Goal: Task Accomplishment & Management: Manage account settings

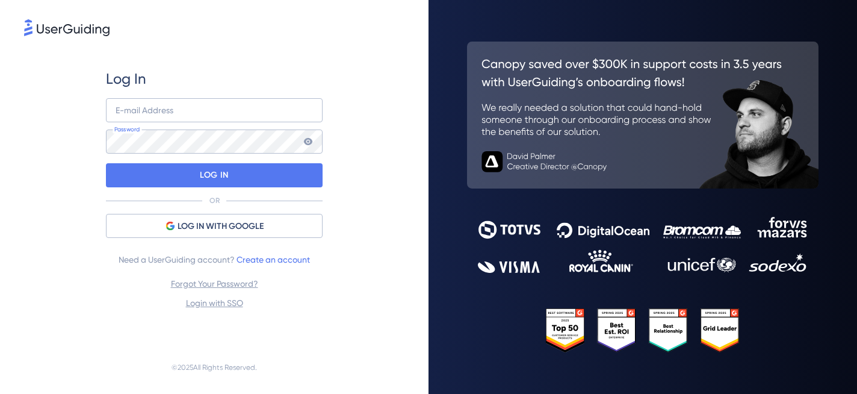
click at [170, 126] on div "E-mail Address Password" at bounding box center [214, 125] width 217 height 55
click at [161, 120] on input "email" at bounding box center [214, 110] width 217 height 24
click at [0, 393] on com-1password-button at bounding box center [0, 394] width 0 height 0
type input "[EMAIL_ADDRESS][DOMAIN_NAME]"
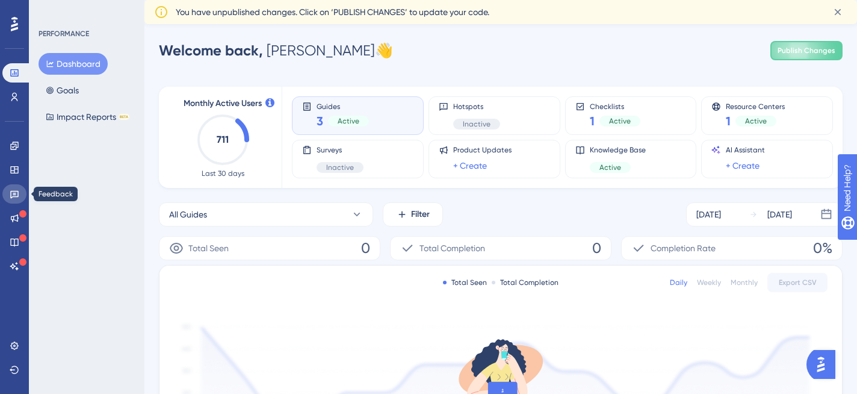
click at [11, 199] on link at bounding box center [14, 193] width 24 height 19
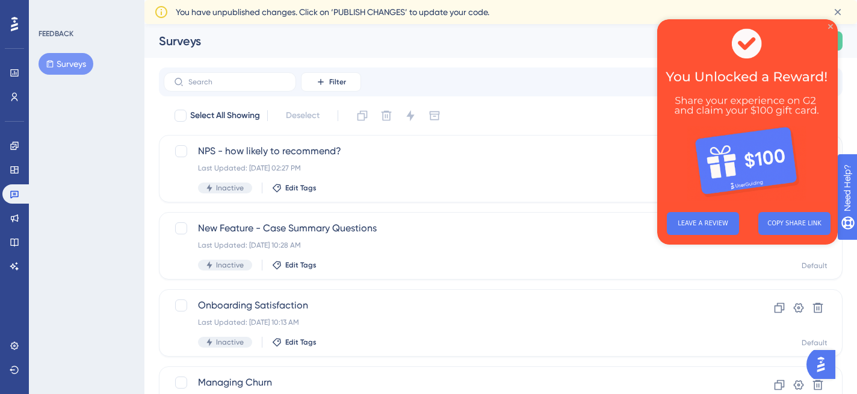
click at [832, 24] on icon "Close Preview" at bounding box center [830, 26] width 5 height 5
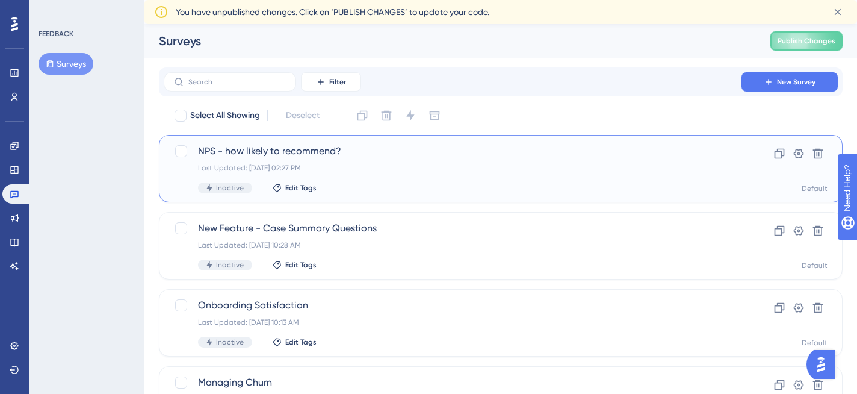
click at [364, 155] on span "NPS - how likely to recommend?" at bounding box center [452, 151] width 509 height 14
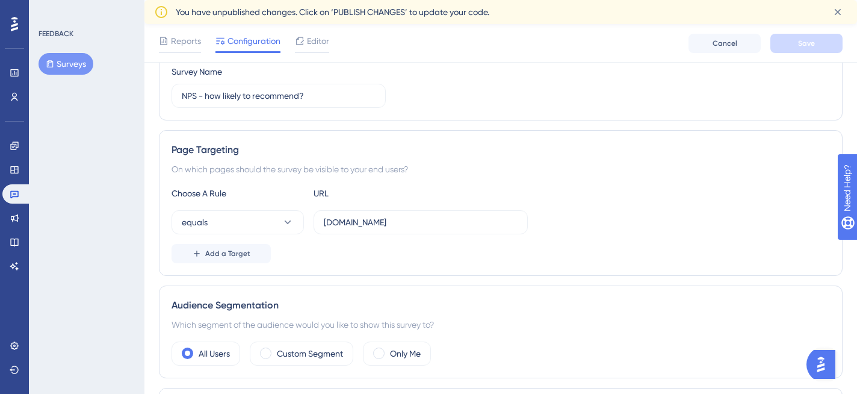
scroll to position [154, 0]
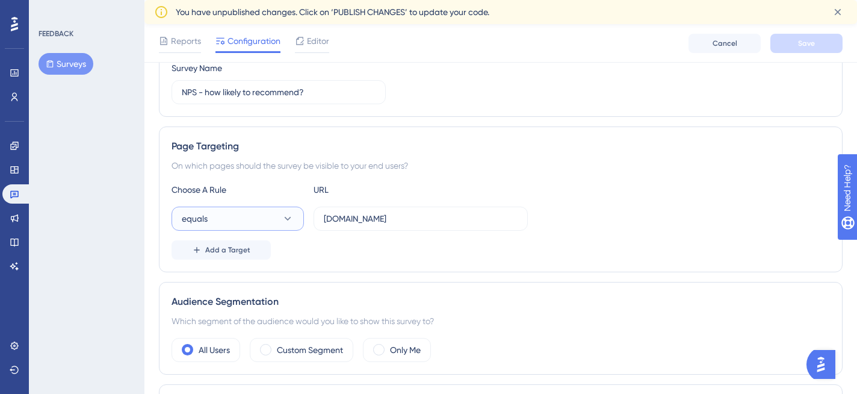
click at [262, 222] on button "equals" at bounding box center [238, 219] width 132 height 24
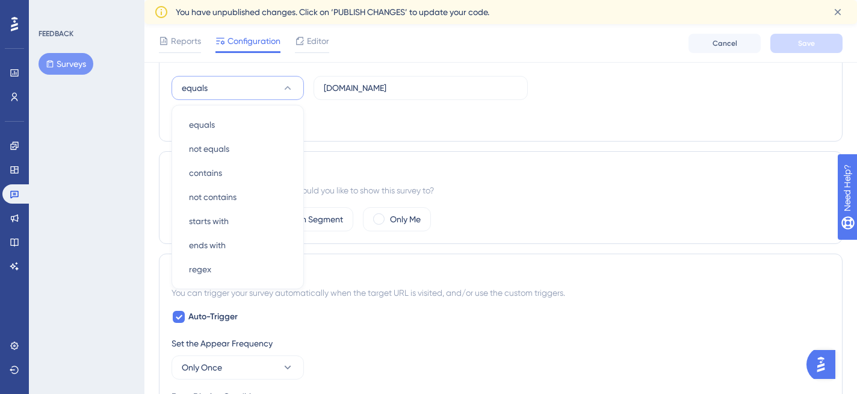
click at [104, 238] on div "FEEDBACK Surveys" at bounding box center [87, 197] width 116 height 394
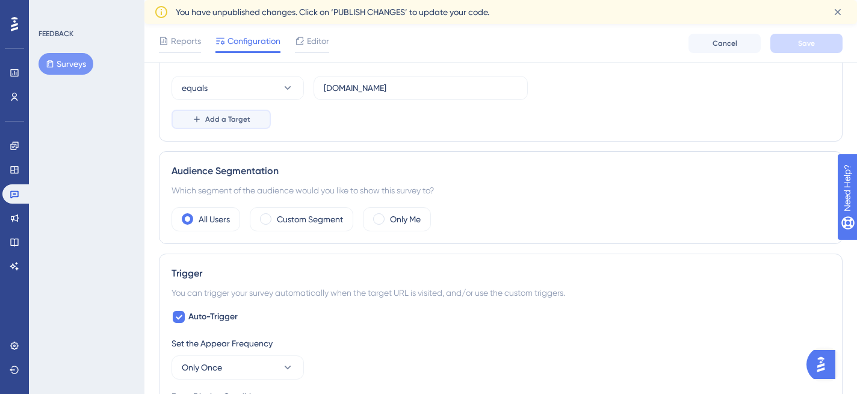
click at [223, 120] on span "Add a Target" at bounding box center [227, 119] width 45 height 10
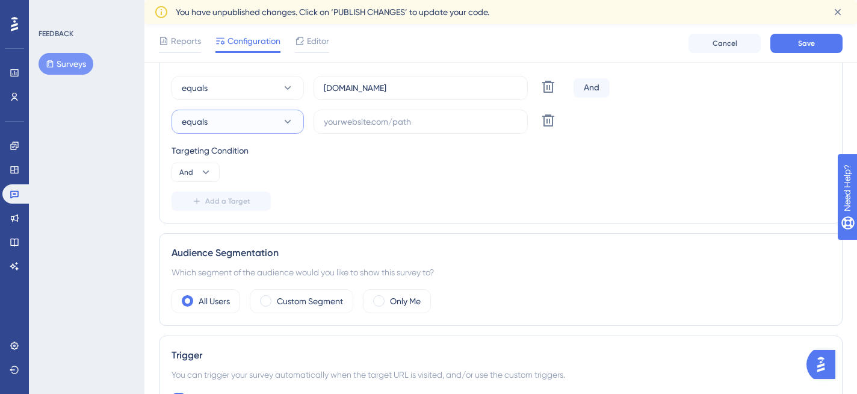
click at [223, 120] on button "equals" at bounding box center [238, 122] width 132 height 24
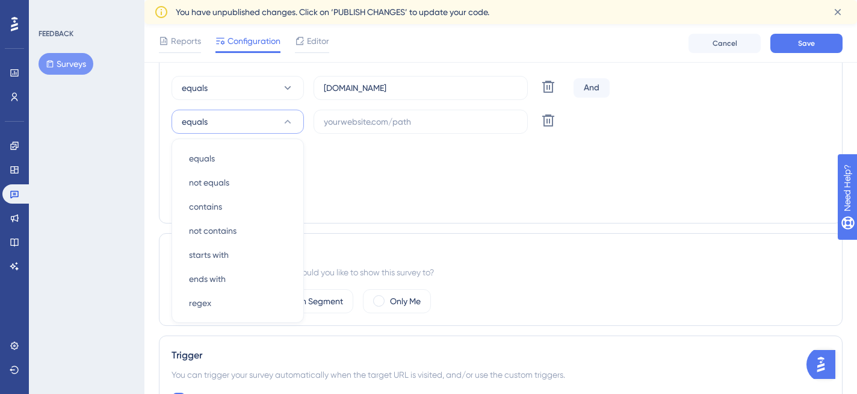
scroll to position [317, 0]
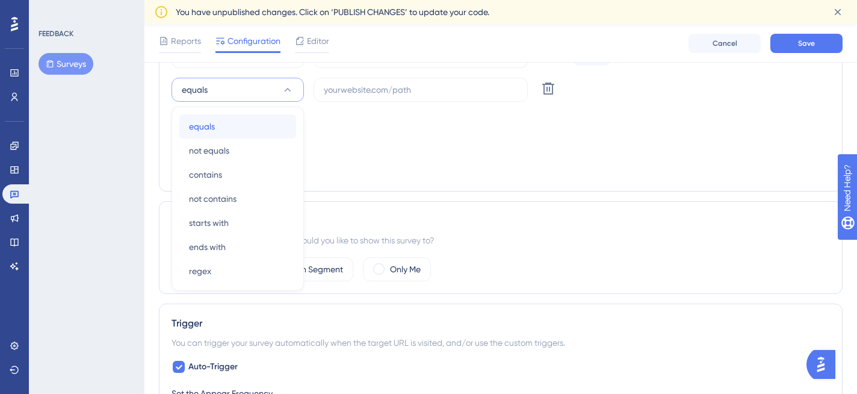
click at [223, 131] on div "equals equals" at bounding box center [238, 126] width 98 height 24
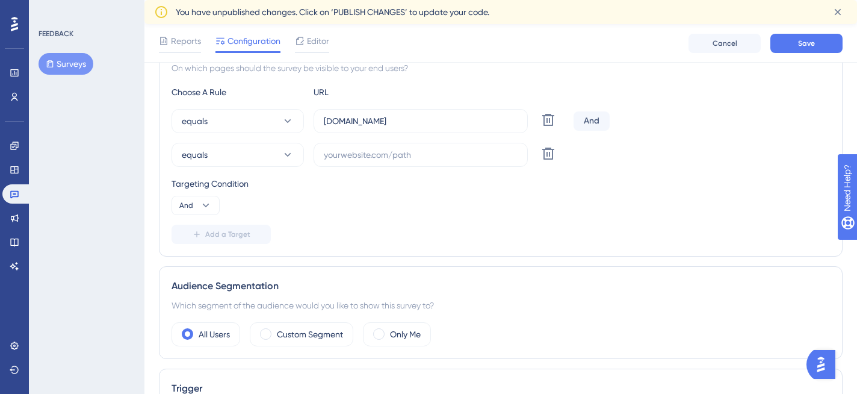
scroll to position [248, 0]
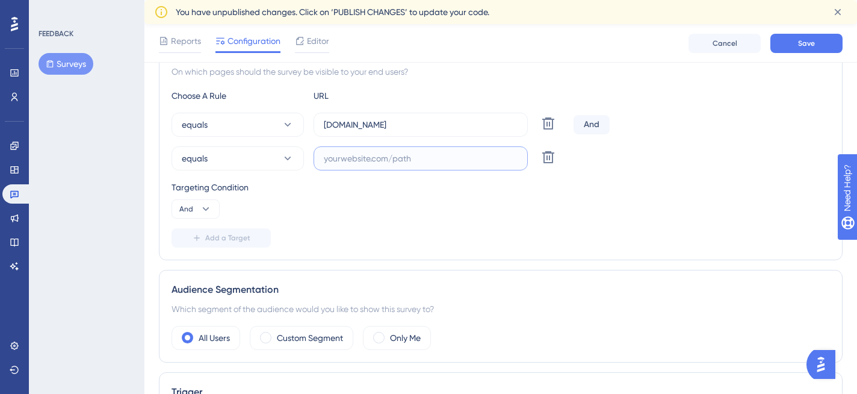
click at [354, 164] on input "text" at bounding box center [421, 158] width 194 height 13
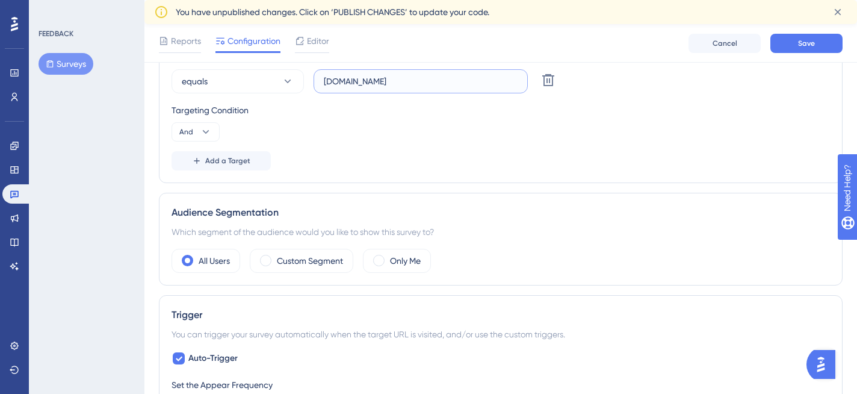
scroll to position [329, 0]
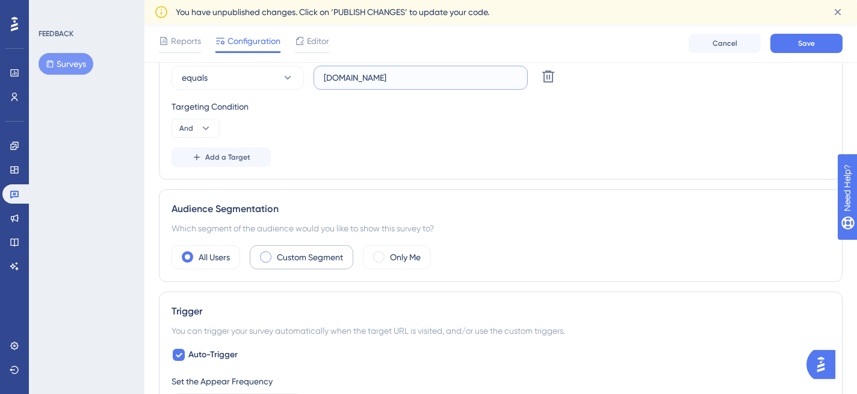
type input "[DOMAIN_NAME]"
click at [272, 256] on span at bounding box center [265, 256] width 11 height 11
click at [275, 253] on input "radio" at bounding box center [275, 253] width 0 height 0
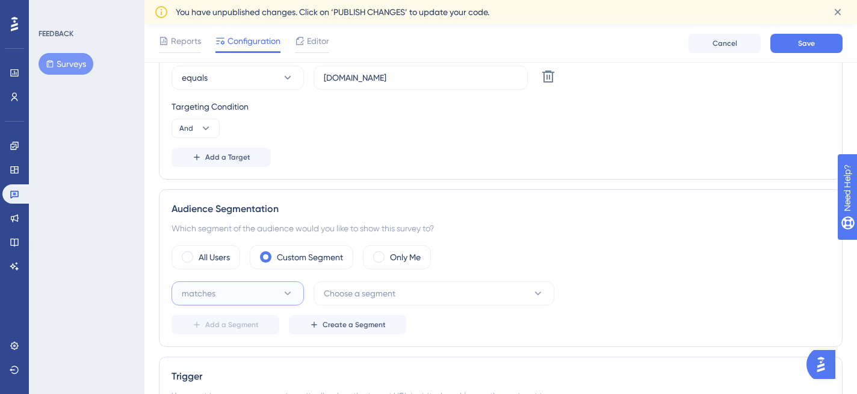
click at [243, 294] on button "matches" at bounding box center [238, 293] width 132 height 24
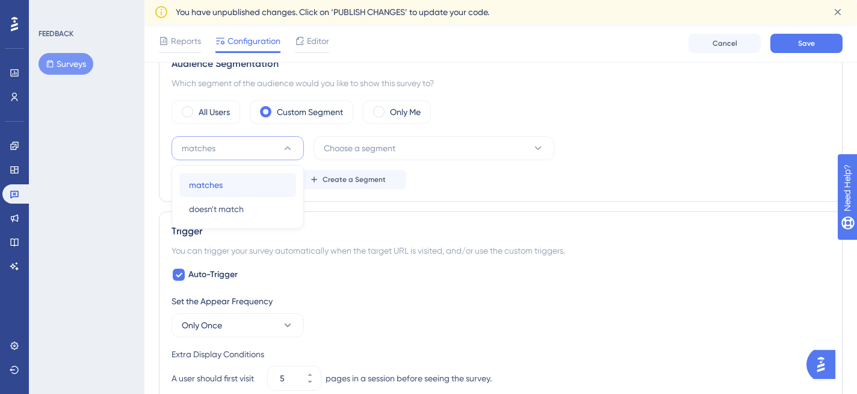
click at [250, 187] on div "matches matches" at bounding box center [238, 185] width 98 height 24
click at [384, 157] on button "Choose a segment" at bounding box center [434, 148] width 241 height 24
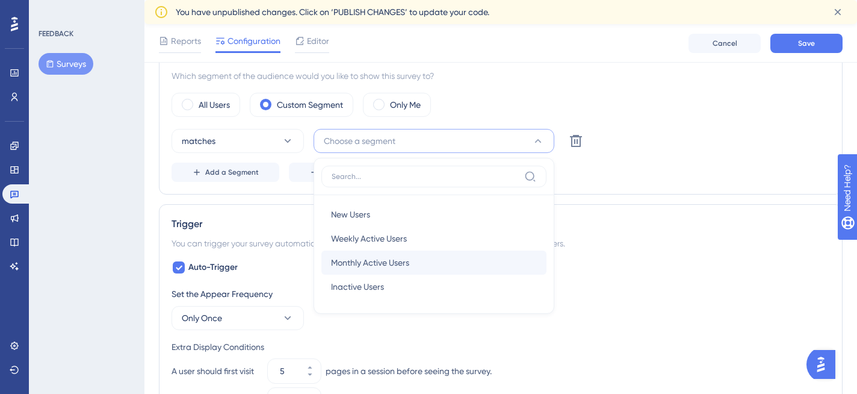
scroll to position [477, 0]
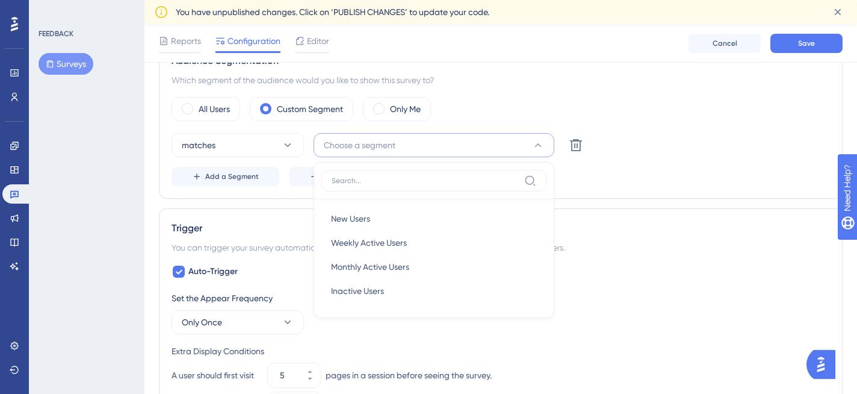
click at [381, 178] on input at bounding box center [426, 181] width 188 height 10
click at [282, 191] on div "Audience Segmentation Which segment of the audience would you like to show this…" at bounding box center [501, 120] width 684 height 158
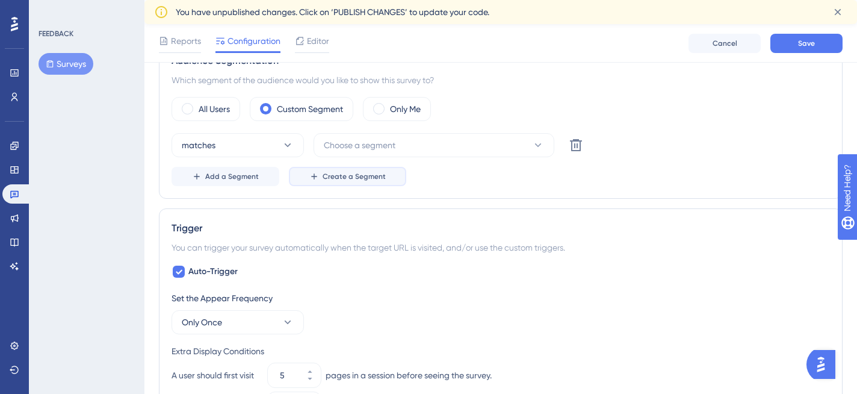
click at [331, 182] on button "Create a Segment" at bounding box center [347, 176] width 117 height 19
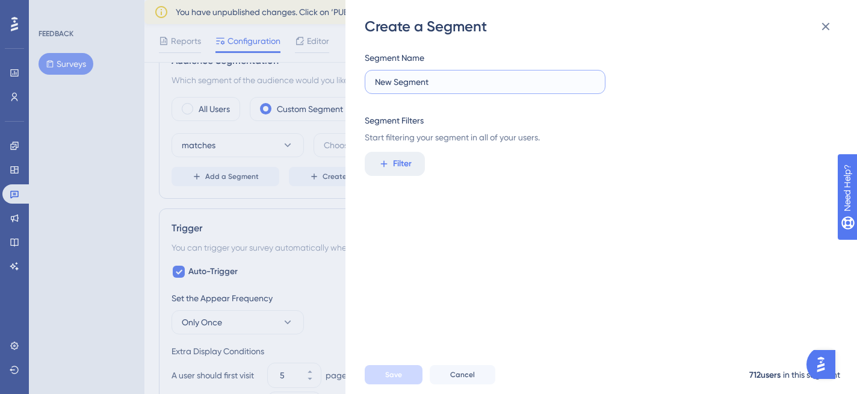
drag, startPoint x: 436, startPoint y: 84, endPoint x: 349, endPoint y: 84, distance: 87.3
click at [349, 84] on div "Create a Segment Segment Name New Segment Segment Filters Start filtering your …" at bounding box center [602, 197] width 512 height 394
type input "[PERSON_NAME]"
click at [402, 170] on span "Filter" at bounding box center [402, 164] width 19 height 14
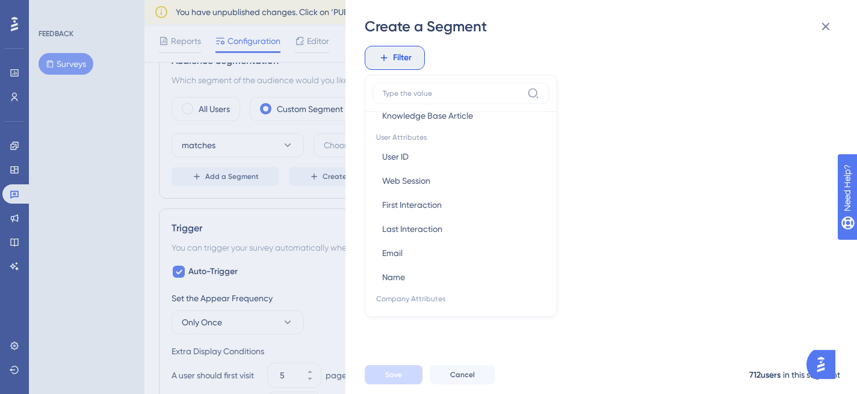
scroll to position [534, 0]
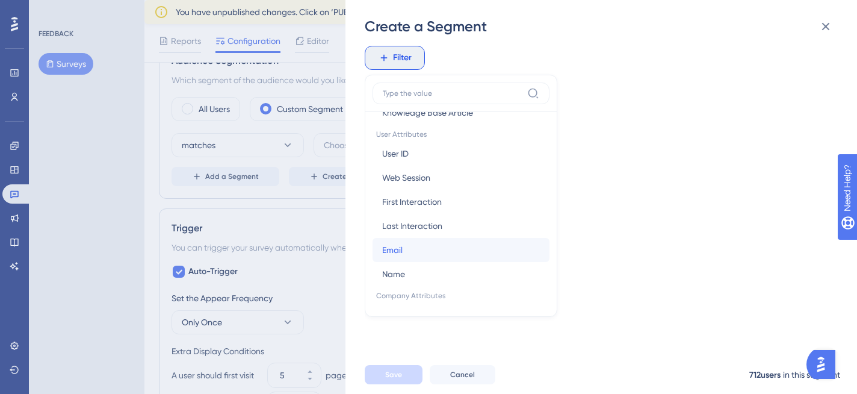
click at [469, 244] on button "Email Email" at bounding box center [461, 250] width 177 height 24
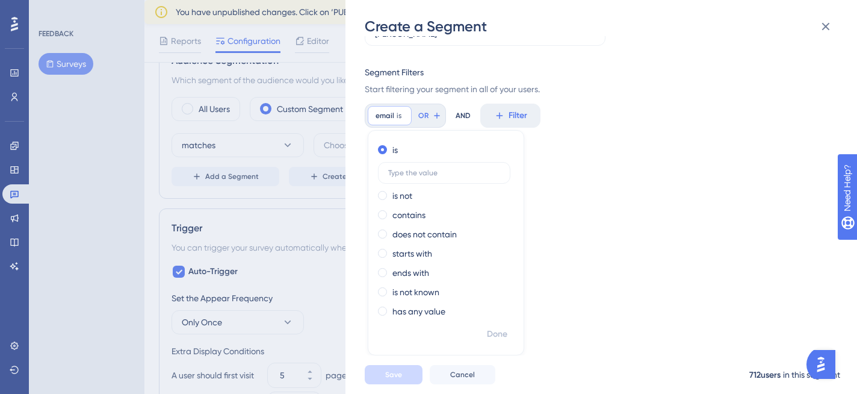
scroll to position [48, 0]
click at [385, 213] on span at bounding box center [382, 214] width 9 height 9
click at [391, 212] on input "radio" at bounding box center [391, 212] width 0 height 0
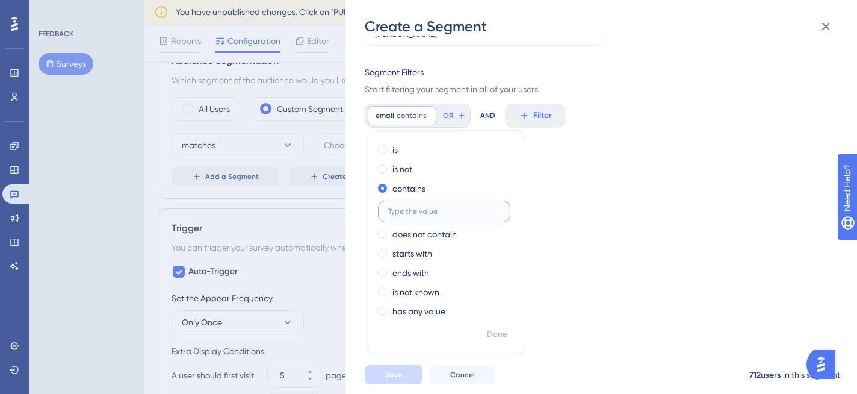
paste input "[DOMAIN_NAME][EMAIL_ADDRESS][DOMAIN_NAME]"
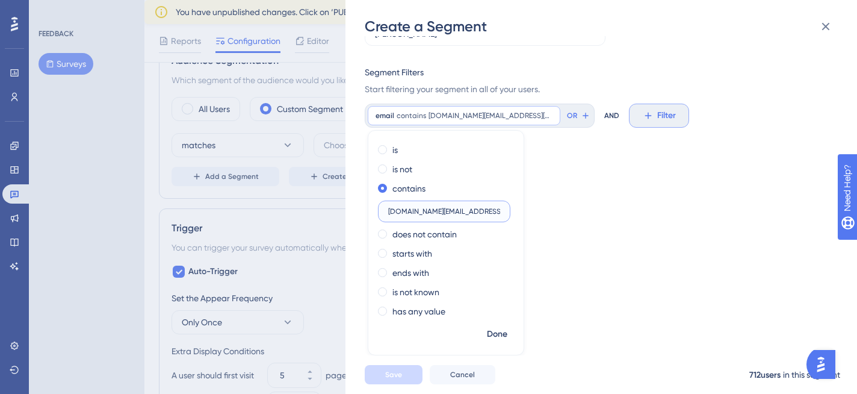
type input "[DOMAIN_NAME][EMAIL_ADDRESS][DOMAIN_NAME]"
click at [643, 116] on icon at bounding box center [648, 115] width 11 height 11
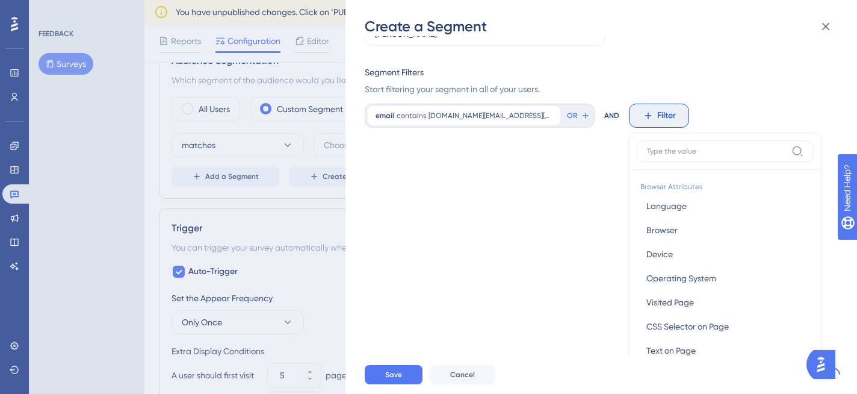
scroll to position [111, 0]
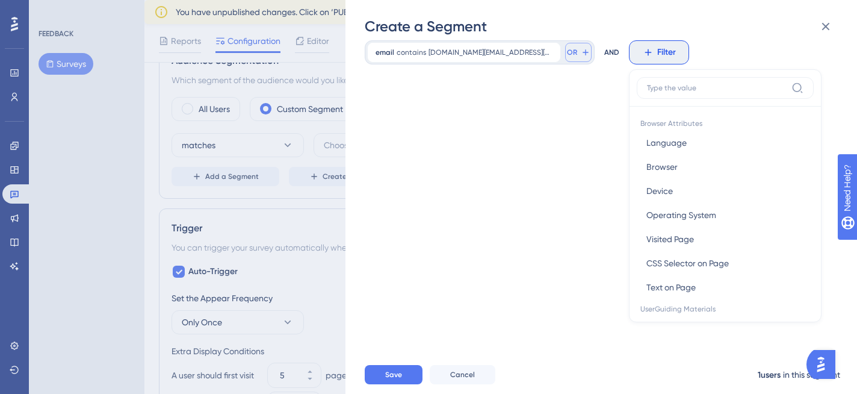
click at [567, 55] on span "OR" at bounding box center [572, 53] width 10 height 10
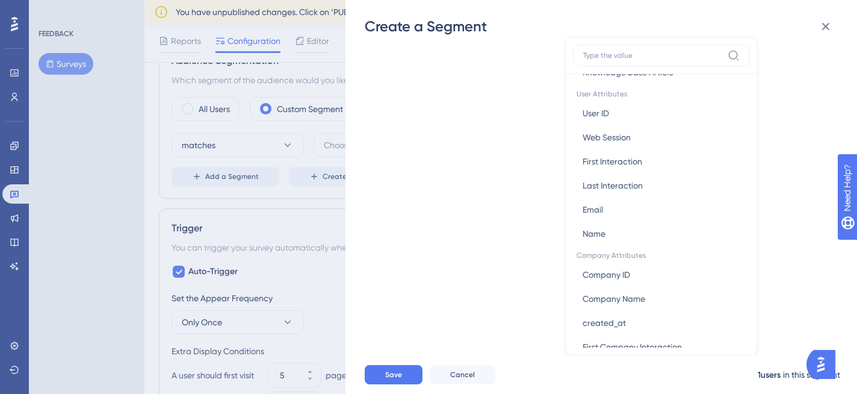
scroll to position [538, 0]
click at [603, 203] on button "Email Email" at bounding box center [661, 208] width 177 height 24
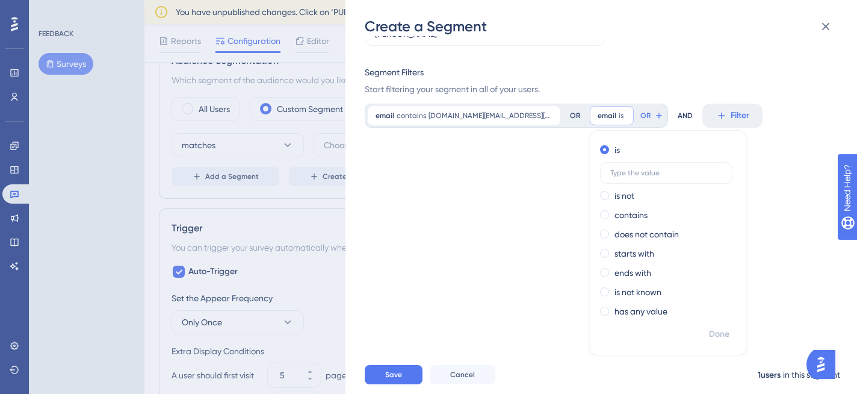
scroll to position [48, 0]
paste input "[PERSON_NAME][EMAIL_ADDRESS][DOMAIN_NAME]"
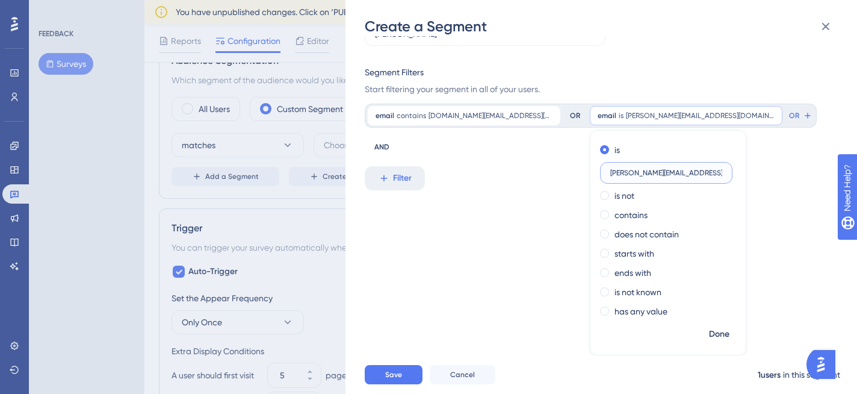
type input "[PERSON_NAME][EMAIL_ADDRESS][DOMAIN_NAME]"
click at [458, 314] on div "Segment Name [PERSON_NAME] Segment Filters Start filtering your segment in all …" at bounding box center [607, 195] width 485 height 319
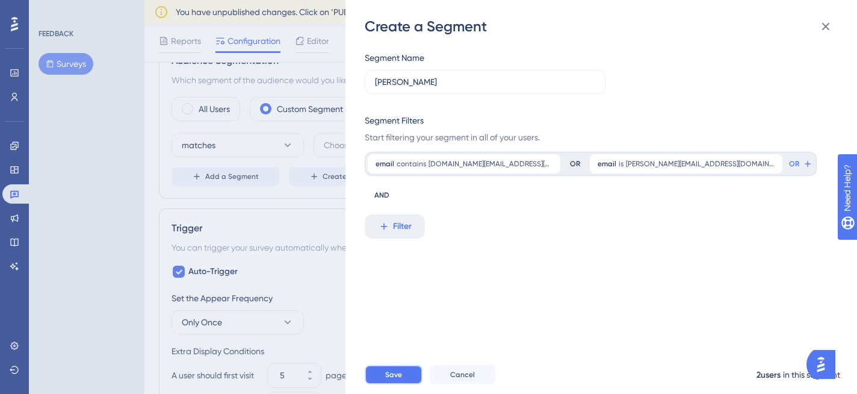
click at [397, 366] on button "Save" at bounding box center [394, 374] width 58 height 19
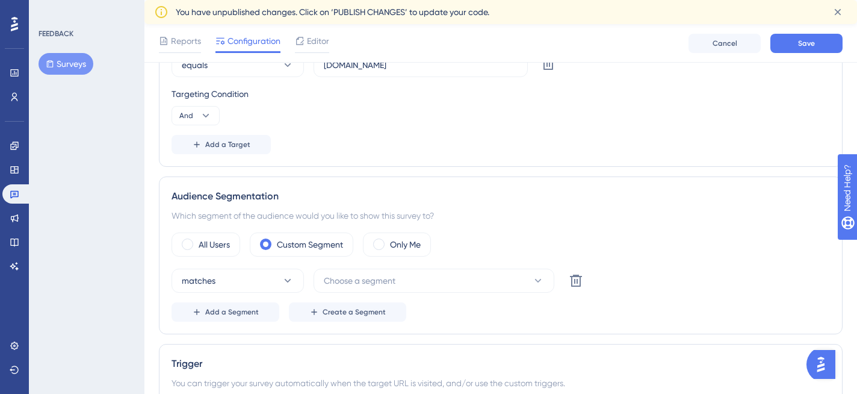
scroll to position [325, 0]
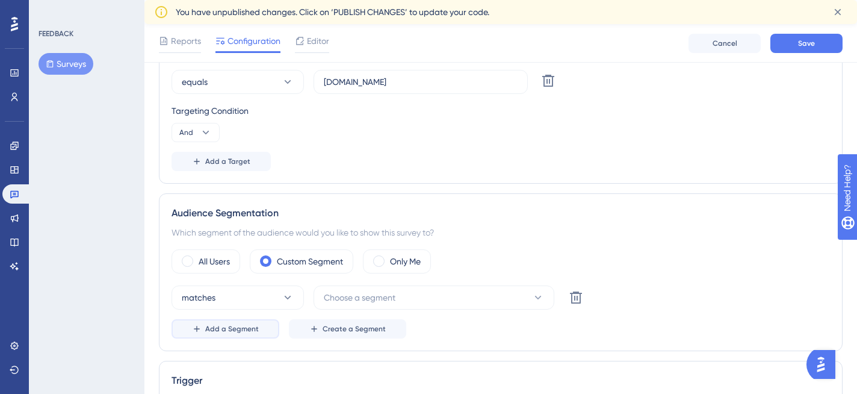
click at [232, 326] on span "Add a Segment" at bounding box center [232, 329] width 54 height 10
click at [370, 295] on span "Choose a segment" at bounding box center [360, 297] width 72 height 14
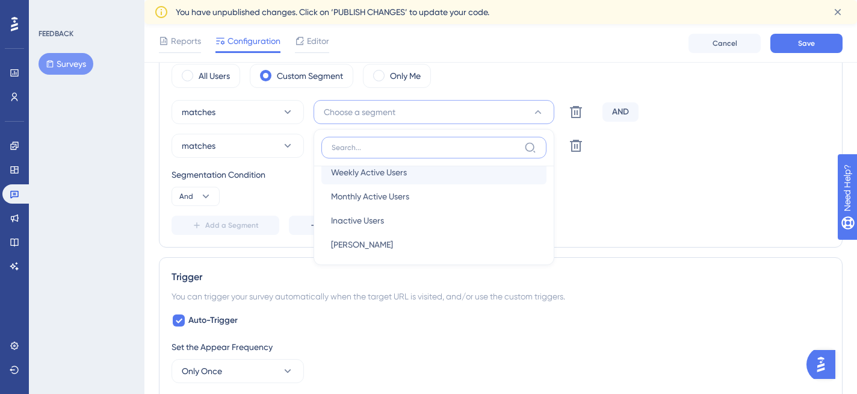
scroll to position [44, 0]
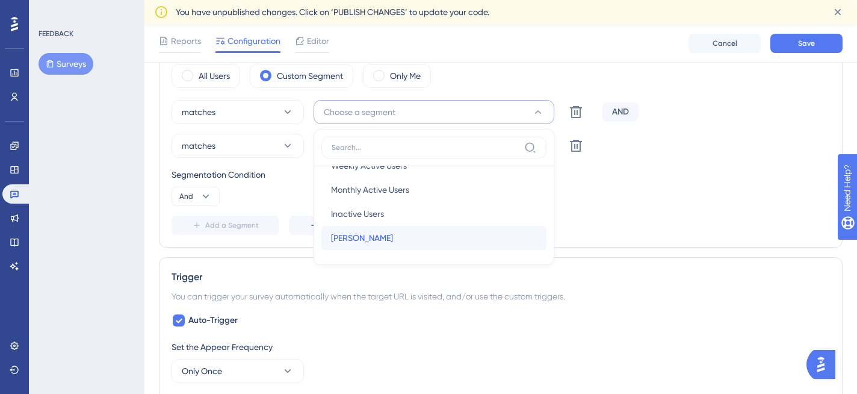
click at [388, 231] on span "[PERSON_NAME]" at bounding box center [362, 238] width 62 height 14
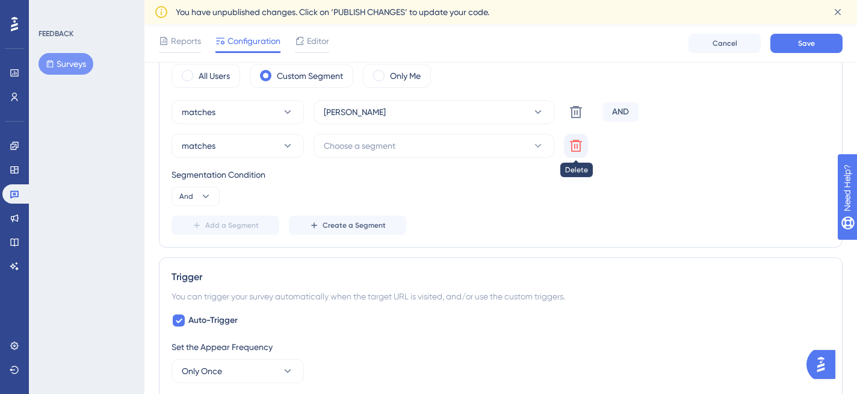
click at [570, 146] on icon at bounding box center [576, 145] width 14 height 14
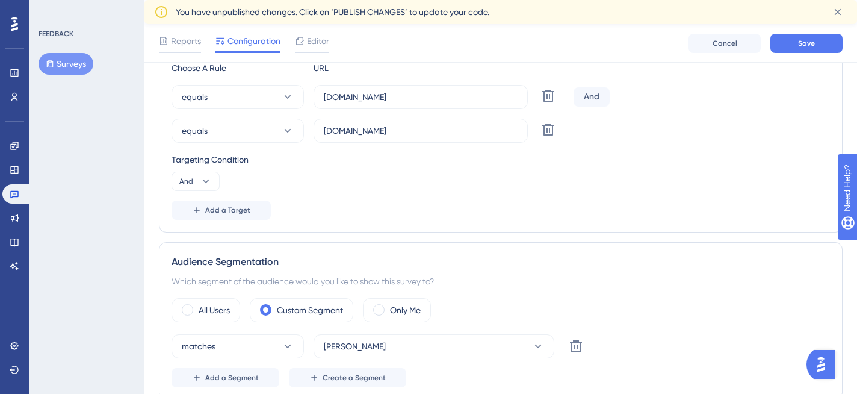
scroll to position [240, 0]
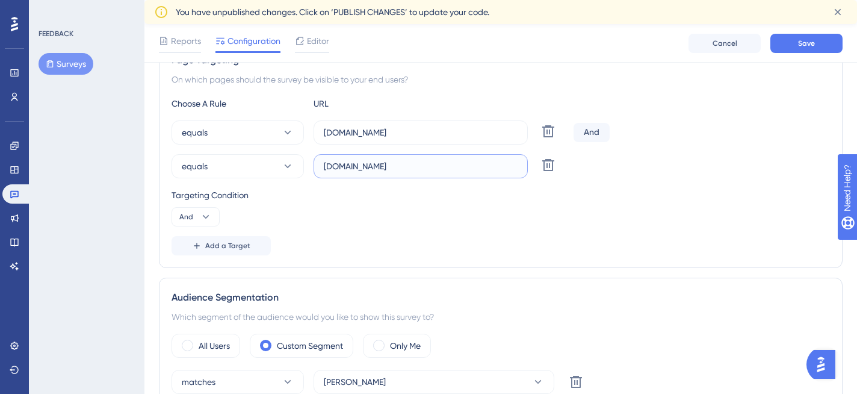
click at [402, 167] on input "[DOMAIN_NAME]" at bounding box center [421, 166] width 194 height 13
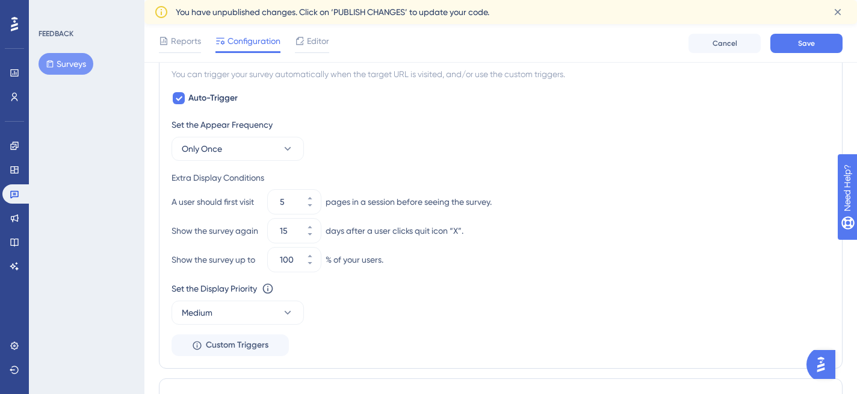
scroll to position [653, 0]
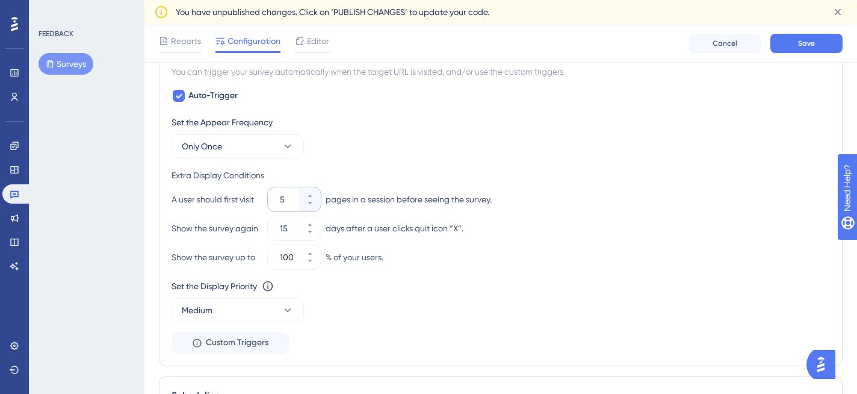
type input "[DOMAIN_NAME][URL]"
click at [289, 202] on input "5" at bounding box center [288, 199] width 17 height 14
click at [229, 149] on button "Only Once" at bounding box center [238, 146] width 132 height 24
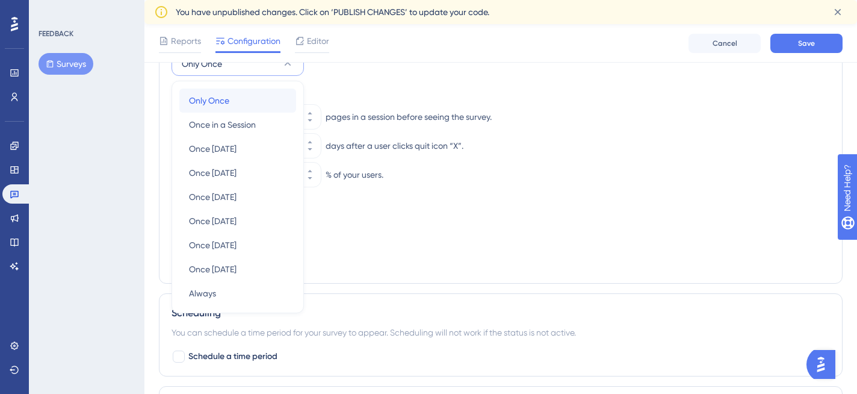
click at [222, 105] on span "Only Once" at bounding box center [209, 100] width 40 height 14
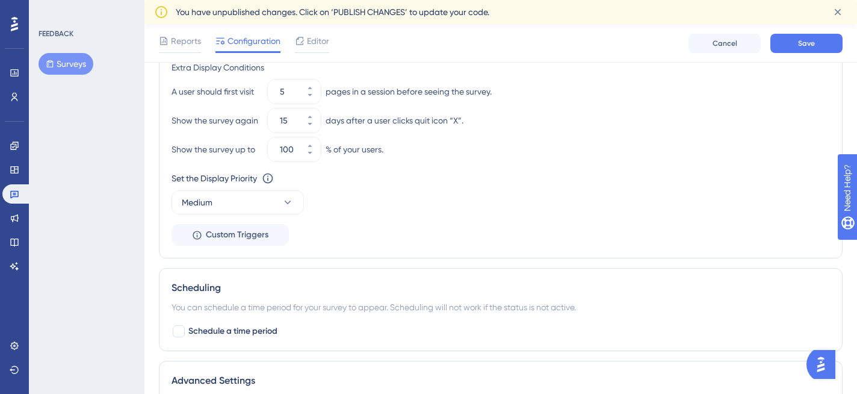
scroll to position [759, 0]
click at [291, 149] on input "100" at bounding box center [288, 151] width 17 height 14
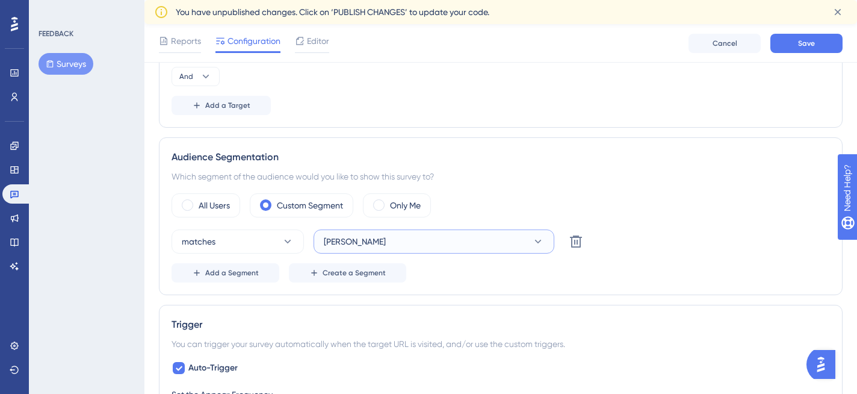
click at [388, 244] on button "[PERSON_NAME]" at bounding box center [434, 241] width 241 height 24
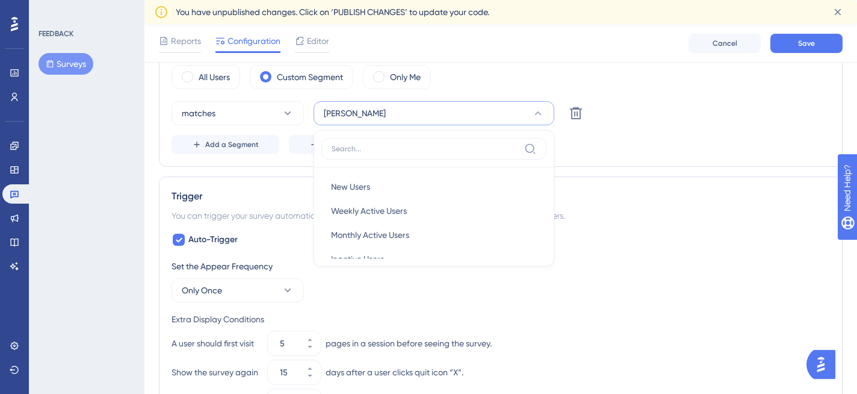
click at [411, 117] on button "[PERSON_NAME]" at bounding box center [434, 113] width 241 height 24
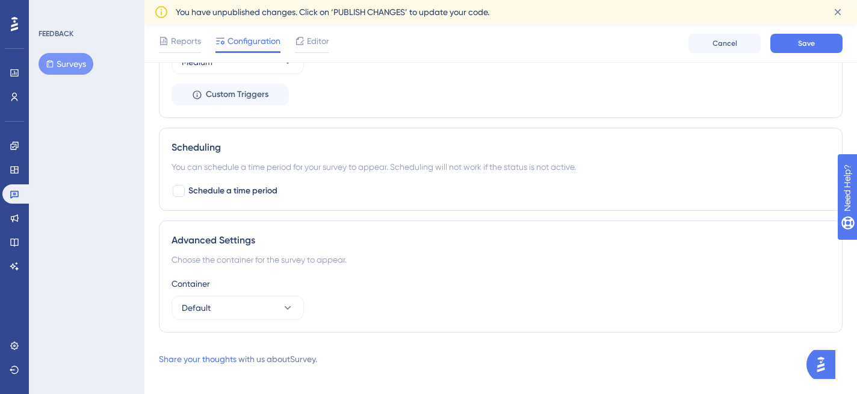
scroll to position [912, 0]
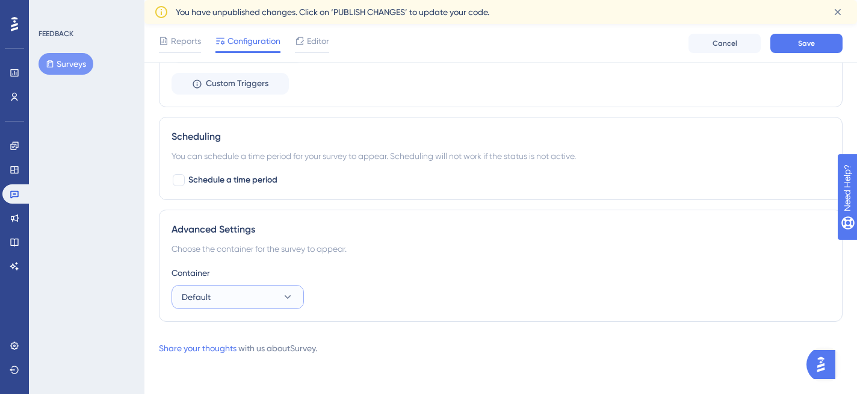
click at [290, 302] on icon at bounding box center [288, 297] width 12 height 12
click at [357, 272] on div "Container" at bounding box center [501, 273] width 659 height 14
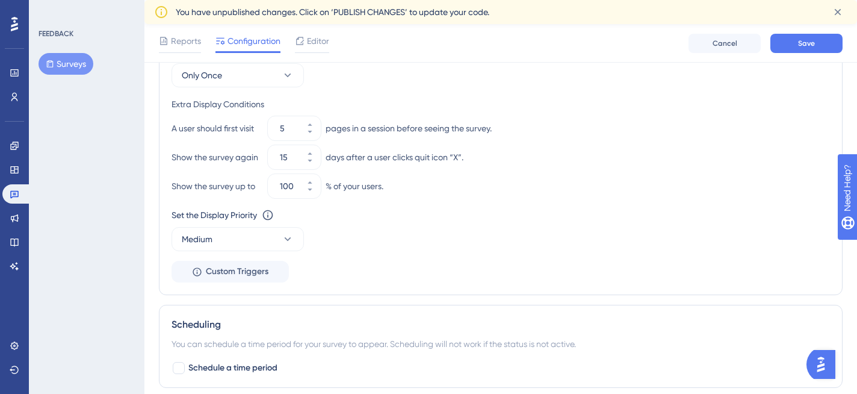
scroll to position [717, 0]
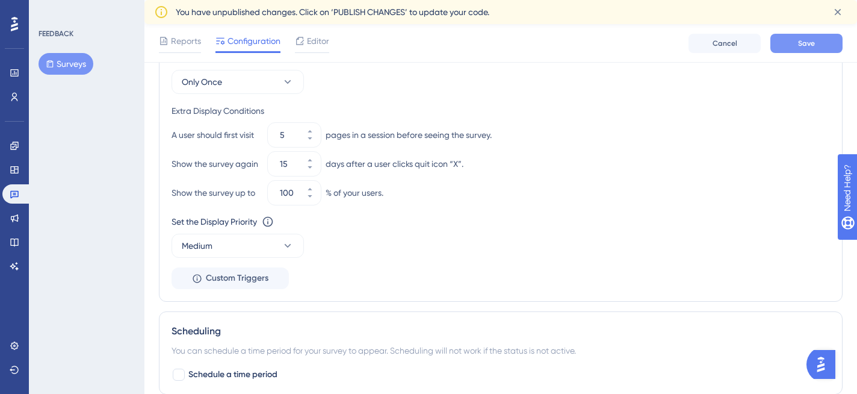
click at [807, 46] on span "Save" at bounding box center [806, 44] width 17 height 10
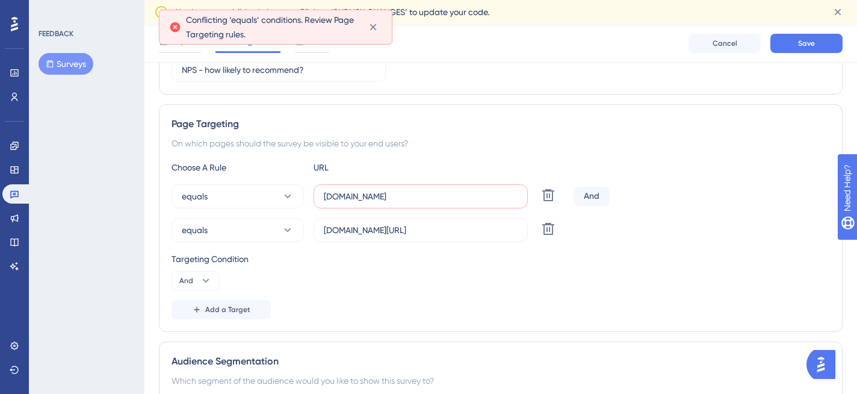
scroll to position [176, 0]
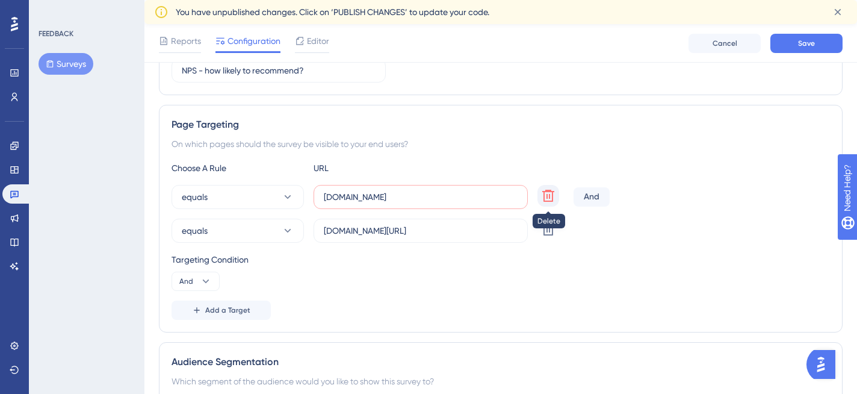
click at [546, 200] on icon at bounding box center [548, 195] width 14 height 14
type input "[DOMAIN_NAME][URL]"
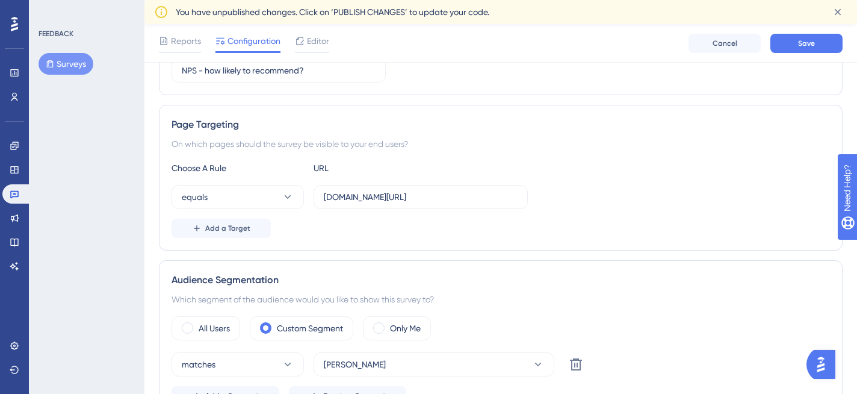
scroll to position [155, 0]
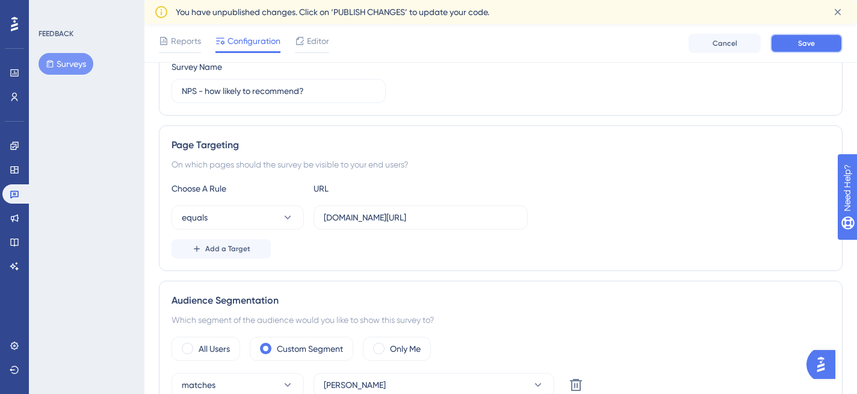
click at [818, 36] on button "Save" at bounding box center [807, 43] width 72 height 19
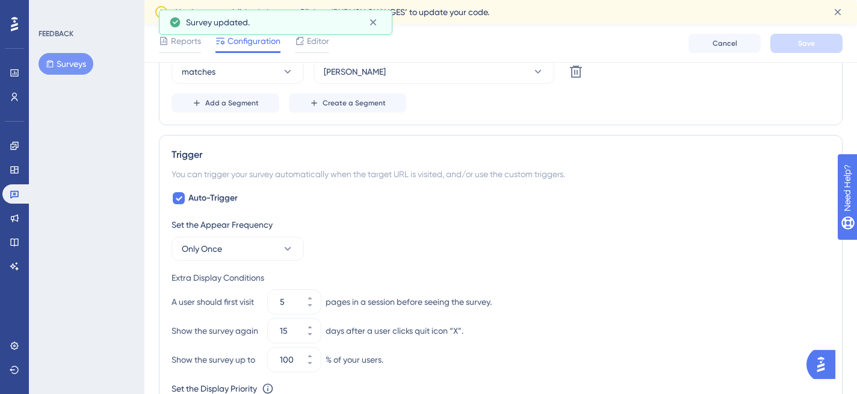
scroll to position [0, 0]
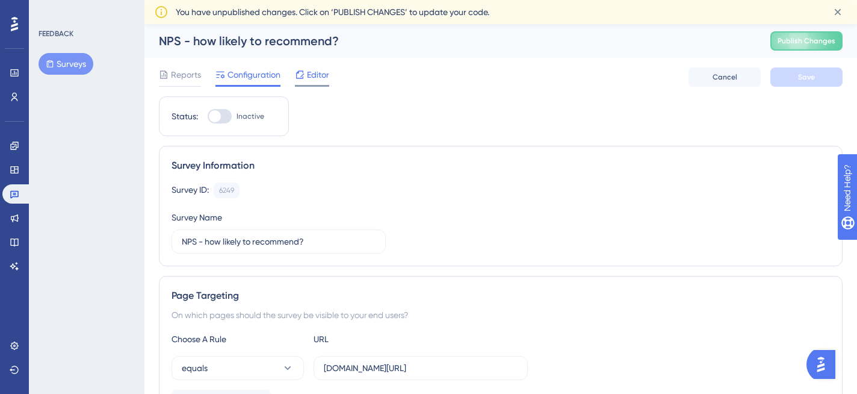
click at [313, 77] on span "Editor" at bounding box center [318, 74] width 22 height 14
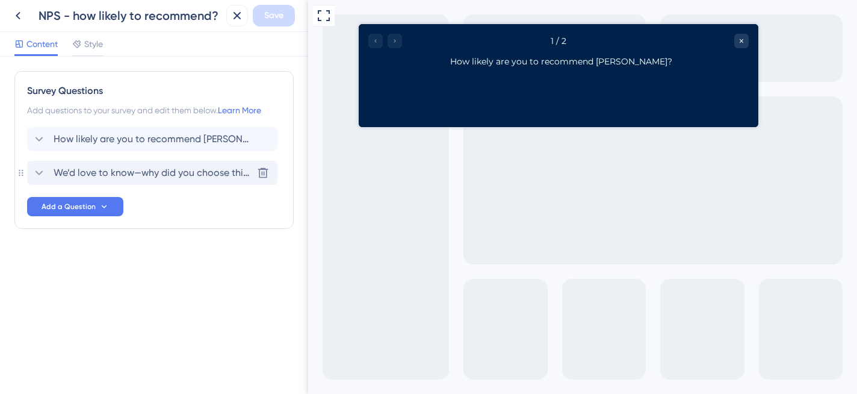
click at [159, 167] on span "We’d love to know—why did you choose this score?" at bounding box center [153, 173] width 199 height 14
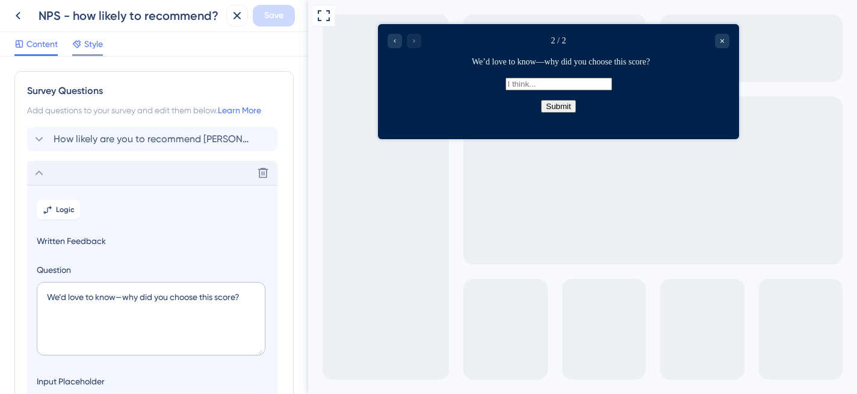
click at [88, 47] on span "Style" at bounding box center [93, 44] width 19 height 14
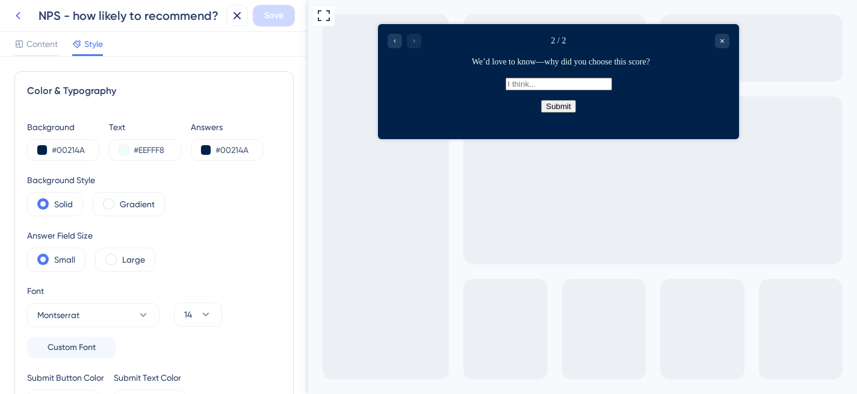
click at [18, 17] on icon at bounding box center [18, 16] width 5 height 8
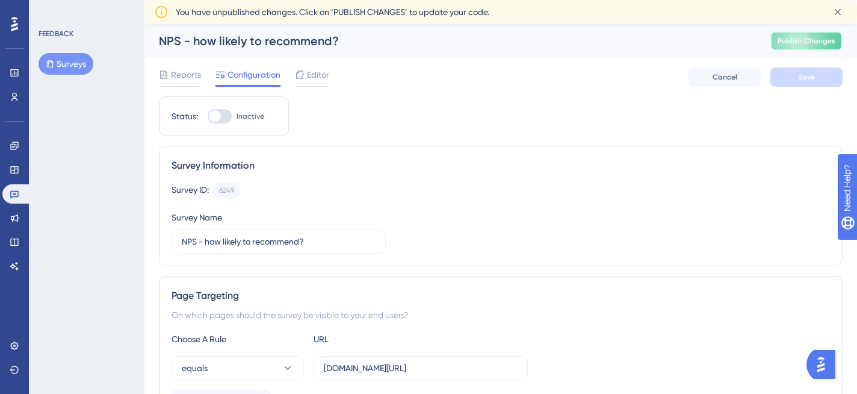
click at [807, 42] on span "Publish Changes" at bounding box center [807, 41] width 58 height 10
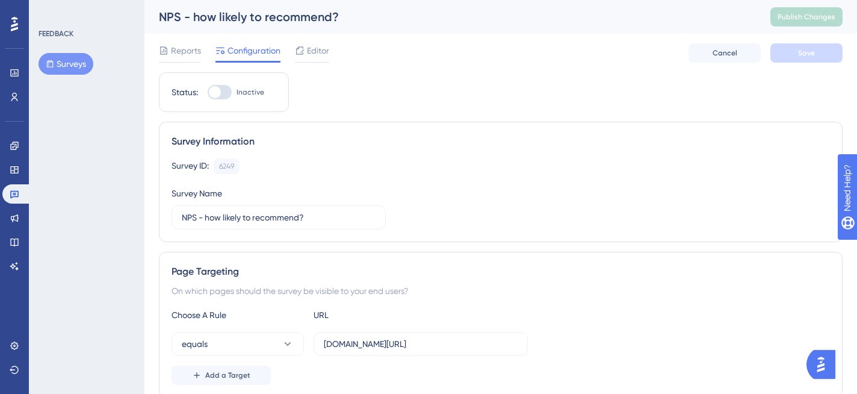
click at [228, 93] on div at bounding box center [220, 92] width 24 height 14
click at [208, 93] on input "Inactive" at bounding box center [207, 92] width 1 height 1
checkbox input "true"
click at [800, 56] on span "Save" at bounding box center [806, 53] width 17 height 10
click at [672, 49] on icon at bounding box center [669, 53] width 12 height 12
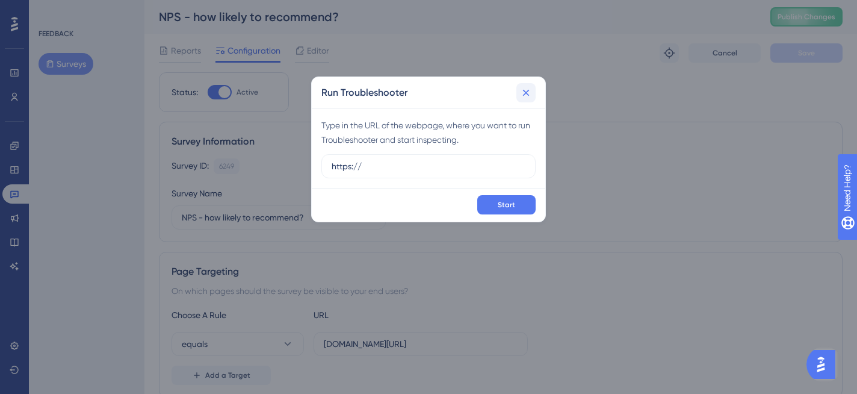
click at [527, 90] on icon at bounding box center [526, 93] width 12 height 12
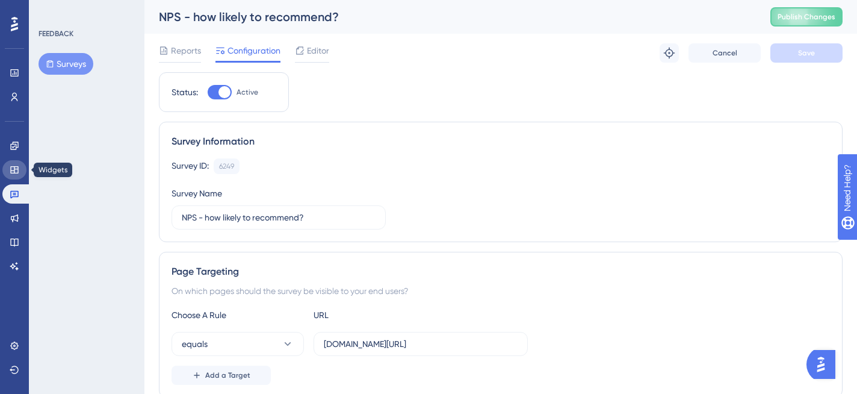
click at [18, 176] on link at bounding box center [14, 169] width 24 height 19
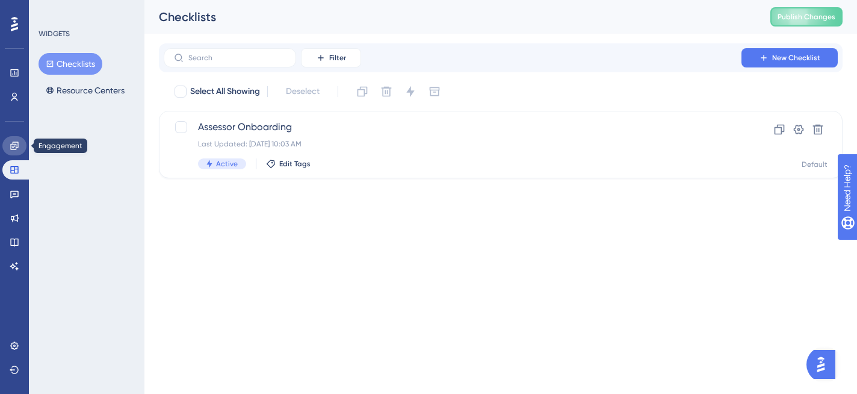
click at [17, 148] on icon at bounding box center [15, 146] width 10 height 10
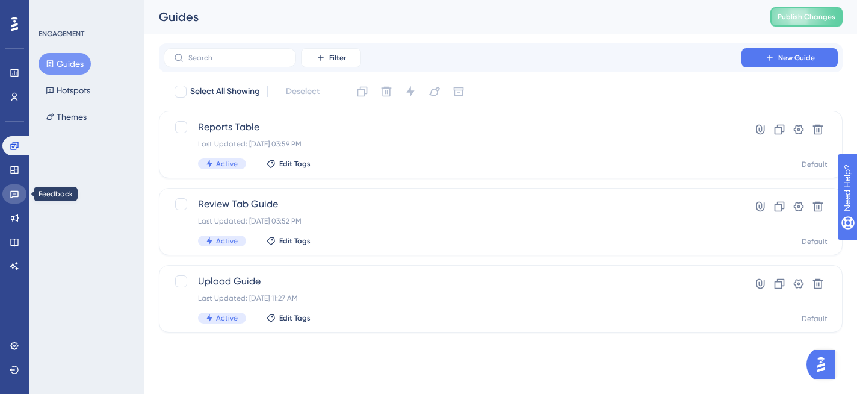
click at [18, 191] on icon at bounding box center [14, 195] width 8 height 8
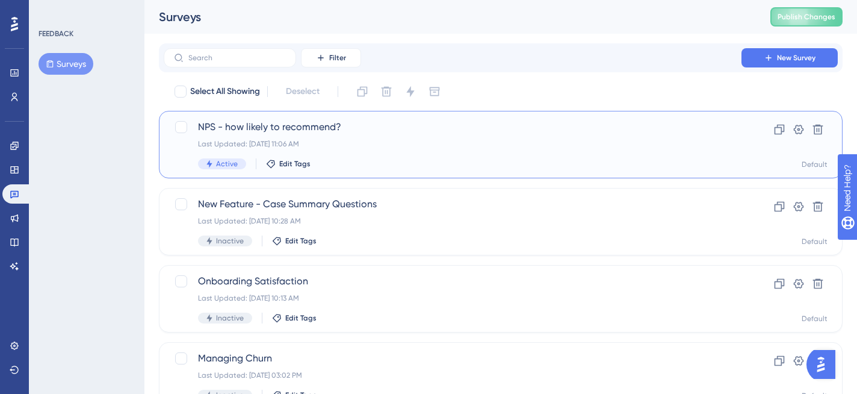
click at [379, 132] on span "NPS - how likely to recommend?" at bounding box center [452, 127] width 509 height 14
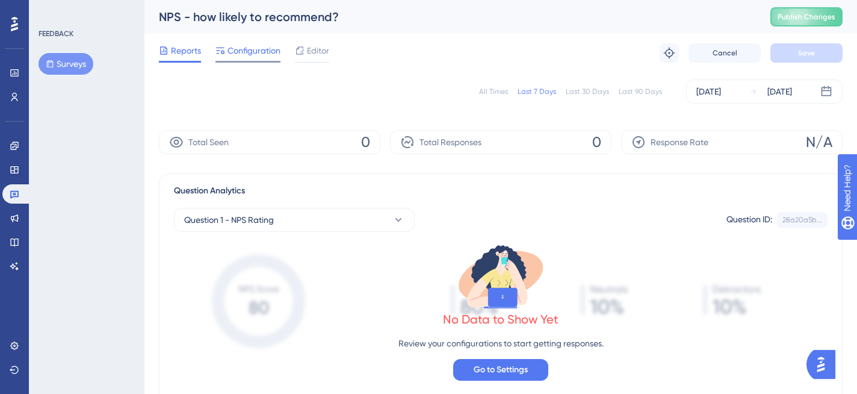
click at [263, 48] on span "Configuration" at bounding box center [254, 50] width 53 height 14
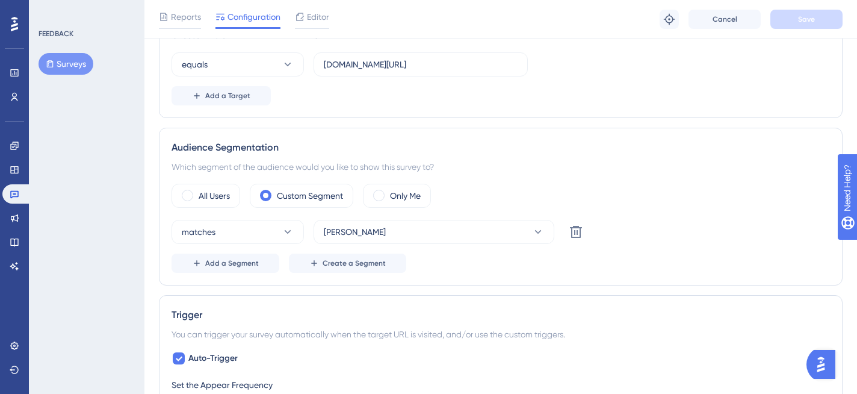
scroll to position [322, 0]
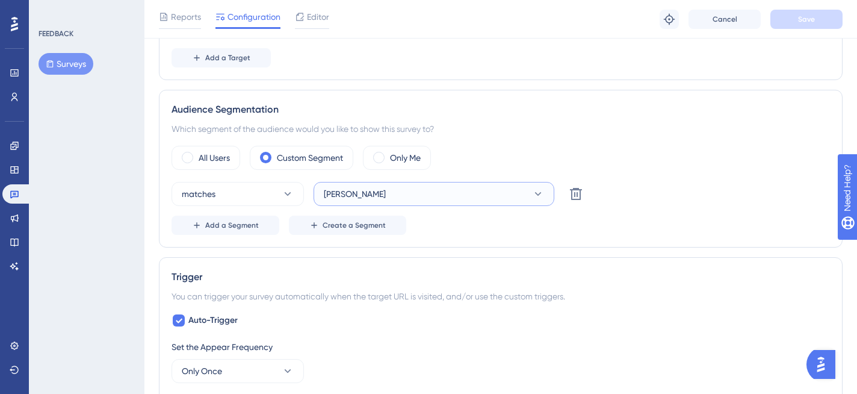
click at [440, 191] on button "[PERSON_NAME]" at bounding box center [434, 194] width 241 height 24
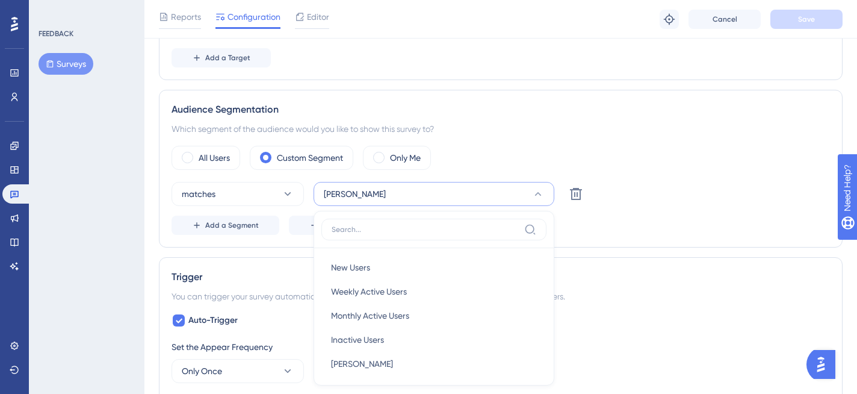
scroll to position [421, 0]
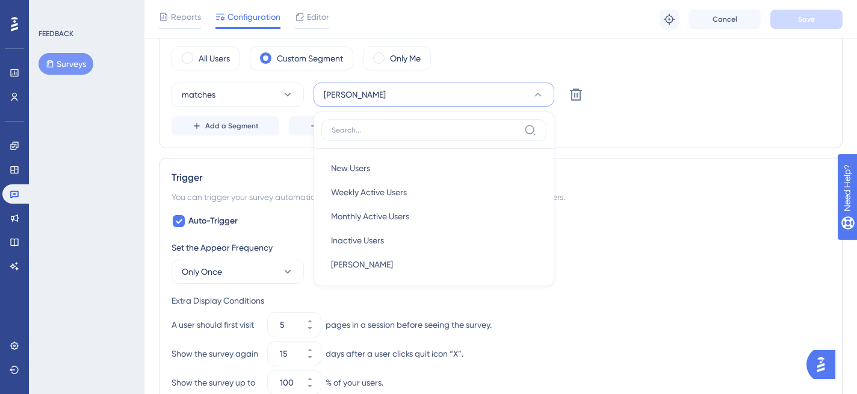
click at [416, 86] on button "[PERSON_NAME]" at bounding box center [434, 94] width 241 height 24
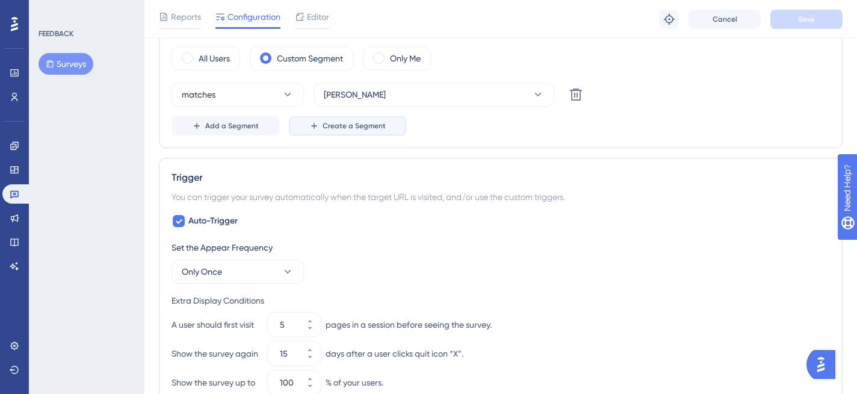
click at [334, 123] on span "Create a Segment" at bounding box center [354, 126] width 63 height 10
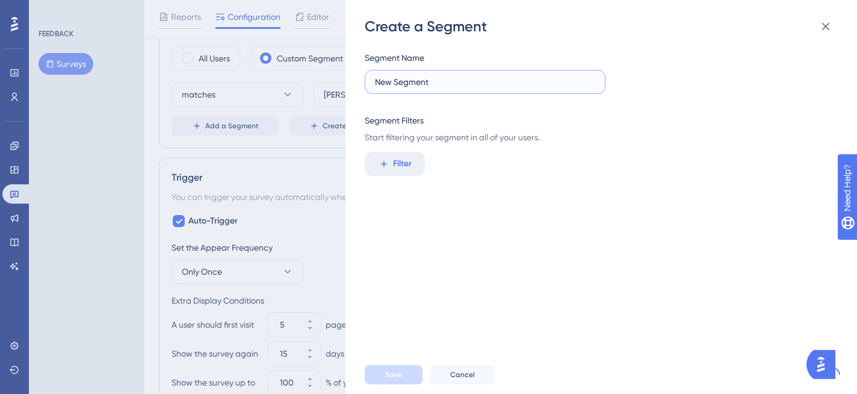
click at [406, 84] on input "New Segment" at bounding box center [485, 81] width 220 height 13
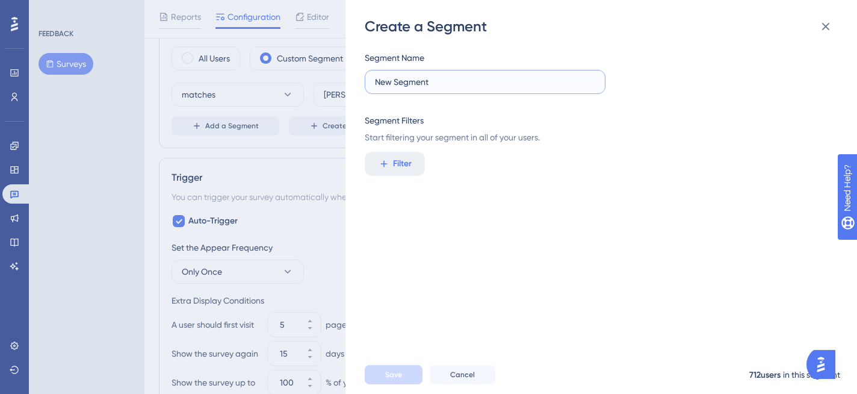
click at [406, 84] on input "New Segment" at bounding box center [485, 81] width 220 height 13
type input "CX"
click at [396, 163] on span "Filter" at bounding box center [402, 164] width 19 height 14
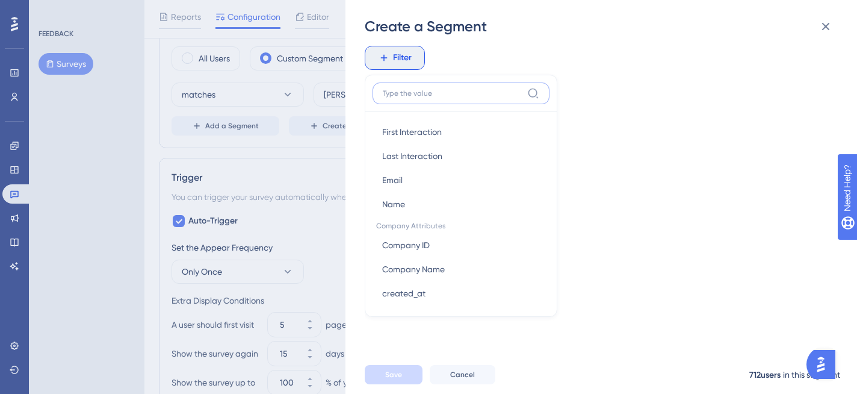
scroll to position [606, 0]
click at [430, 182] on button "Email Email" at bounding box center [461, 178] width 177 height 24
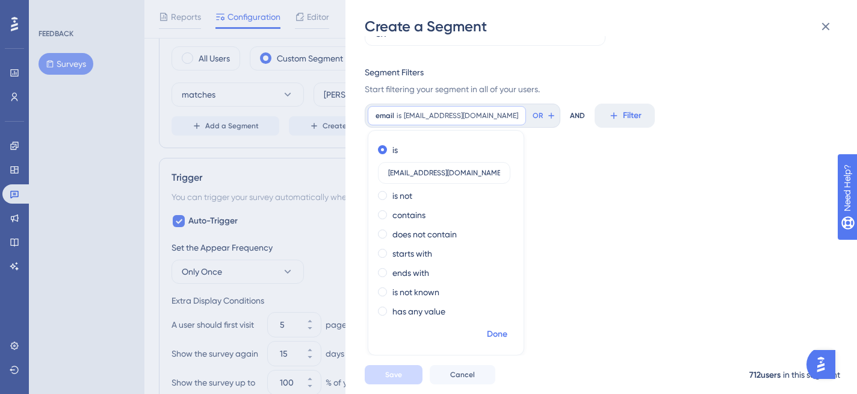
type input "[EMAIL_ADDRESS][DOMAIN_NAME]"
click at [491, 329] on span "Done" at bounding box center [497, 334] width 20 height 14
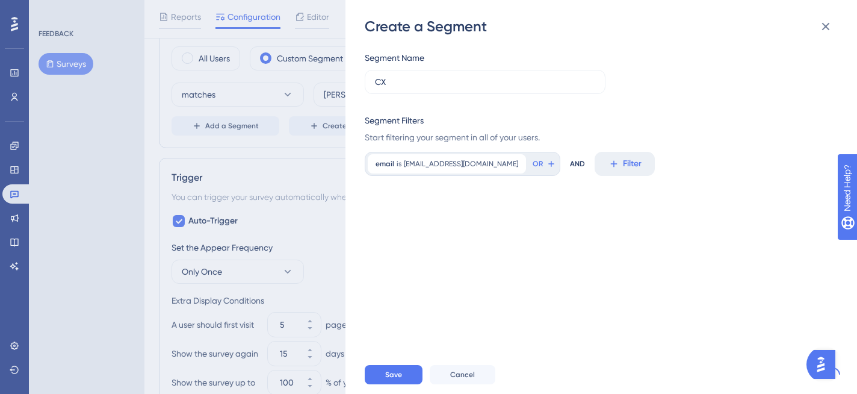
scroll to position [0, 0]
click at [407, 376] on button "Save" at bounding box center [394, 374] width 58 height 19
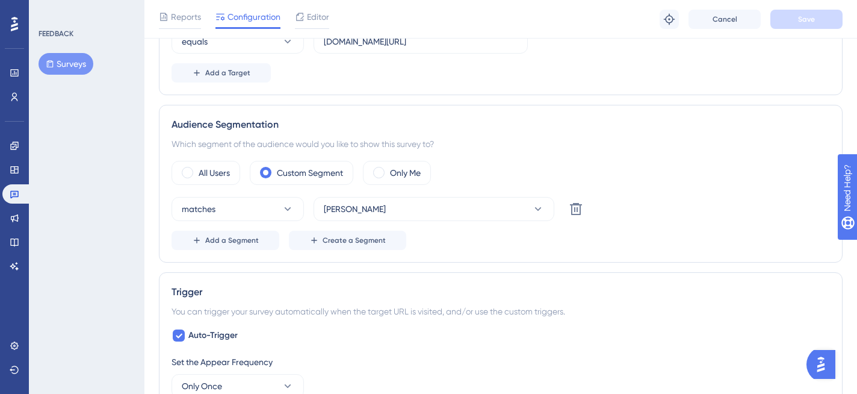
scroll to position [305, 0]
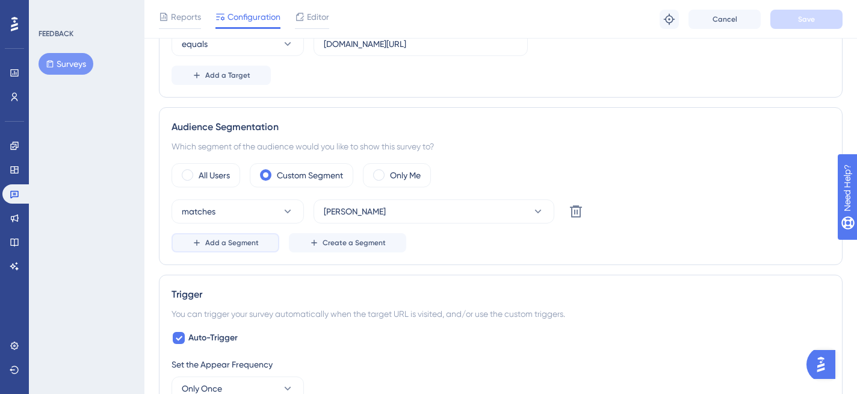
click at [252, 238] on span "Add a Segment" at bounding box center [232, 243] width 54 height 10
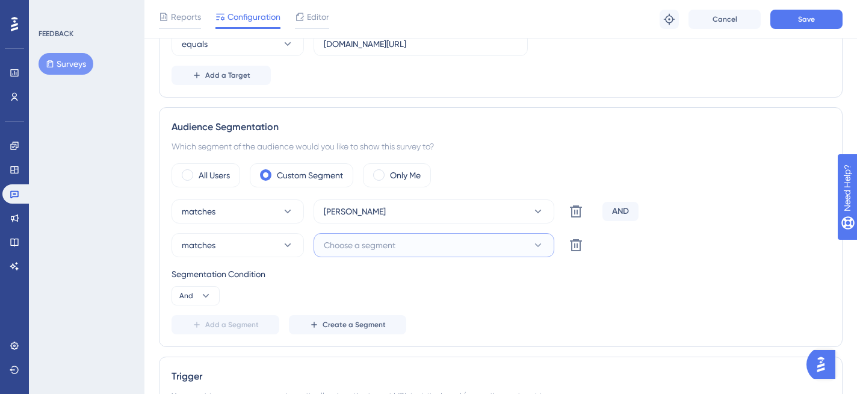
click at [337, 255] on button "Choose a segment" at bounding box center [434, 245] width 241 height 24
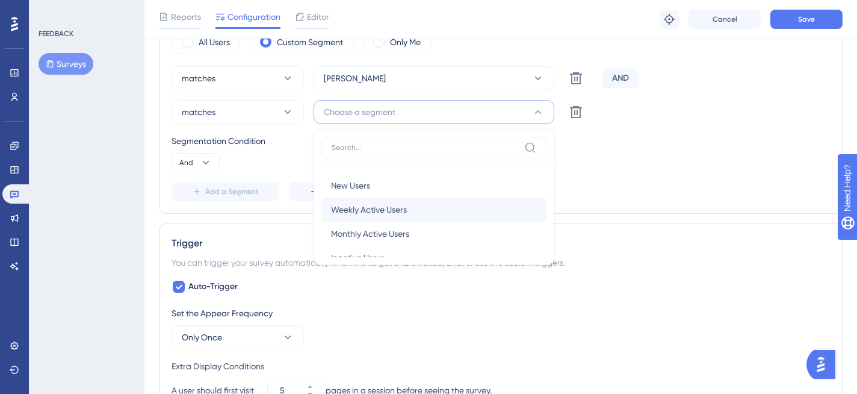
scroll to position [44, 0]
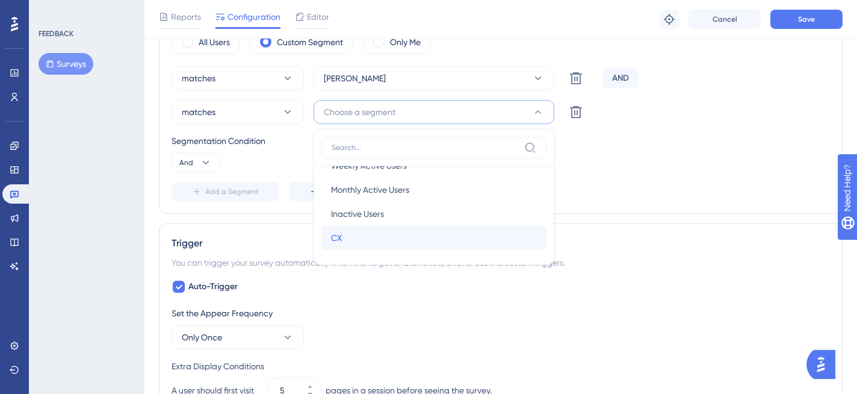
click at [359, 235] on div "CX CX" at bounding box center [434, 238] width 206 height 24
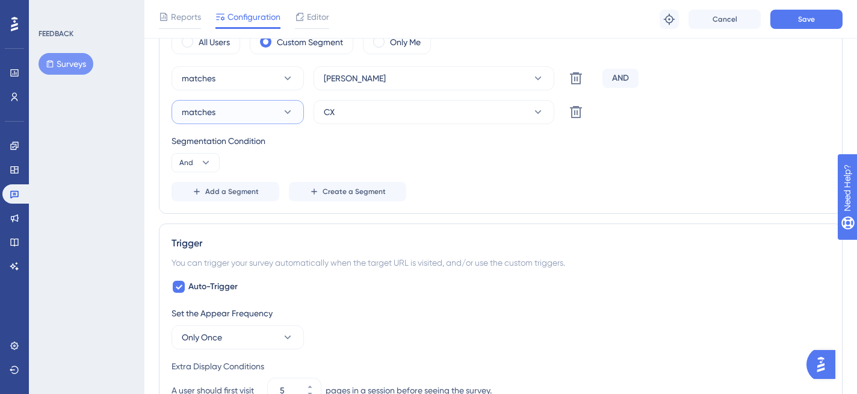
click at [267, 116] on button "matches" at bounding box center [238, 112] width 132 height 24
click at [263, 115] on button "matches" at bounding box center [238, 112] width 132 height 24
click at [197, 161] on button "And" at bounding box center [196, 162] width 48 height 19
click at [195, 226] on div "Or Or" at bounding box center [195, 221] width 23 height 24
click at [816, 23] on button "Save" at bounding box center [807, 19] width 72 height 19
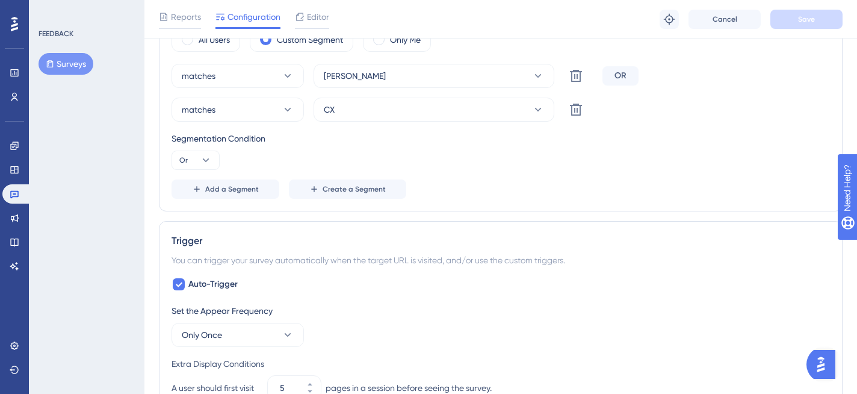
scroll to position [0, 0]
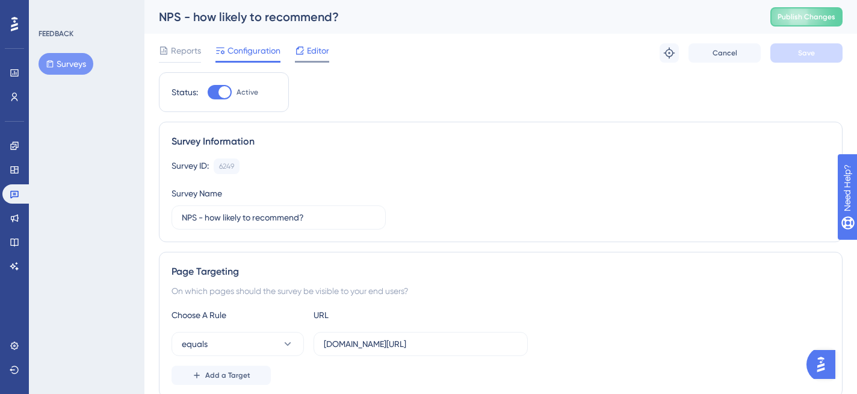
click at [315, 55] on span "Editor" at bounding box center [318, 50] width 22 height 14
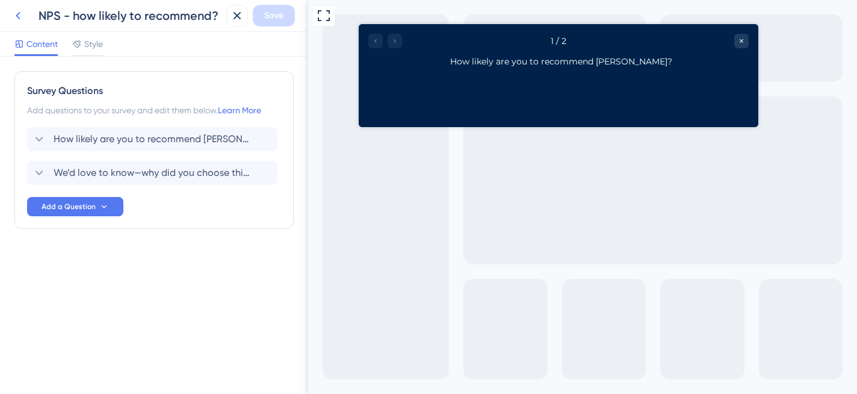
click at [27, 17] on button at bounding box center [18, 16] width 22 height 22
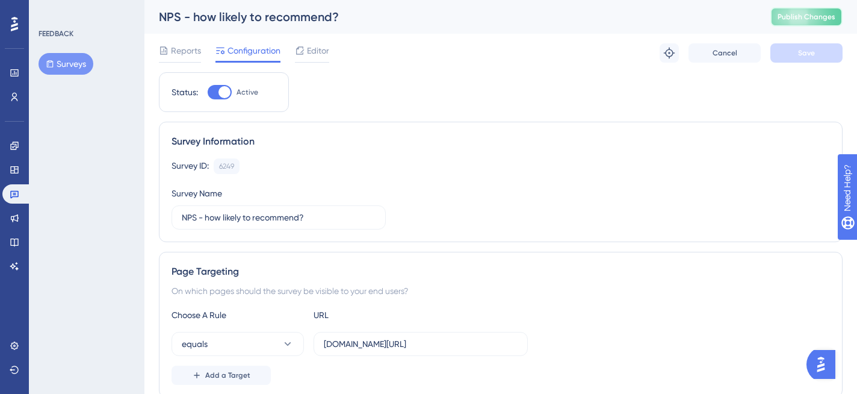
click at [807, 22] on button "Publish Changes" at bounding box center [807, 16] width 72 height 19
click at [312, 55] on span "Editor" at bounding box center [318, 50] width 22 height 14
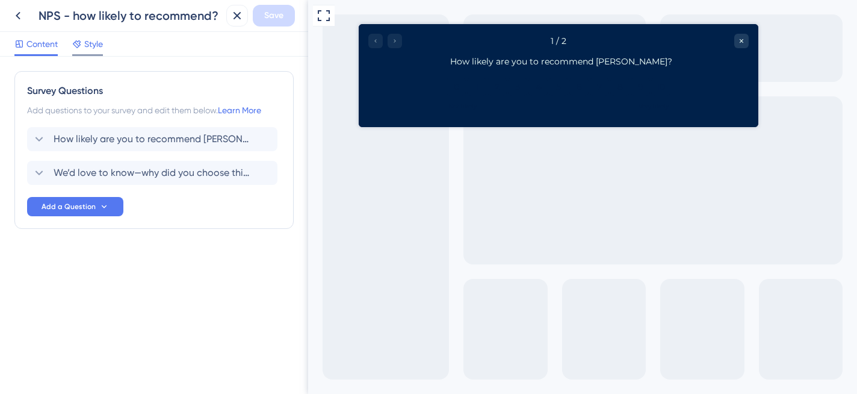
click at [89, 52] on div "Style" at bounding box center [87, 46] width 31 height 19
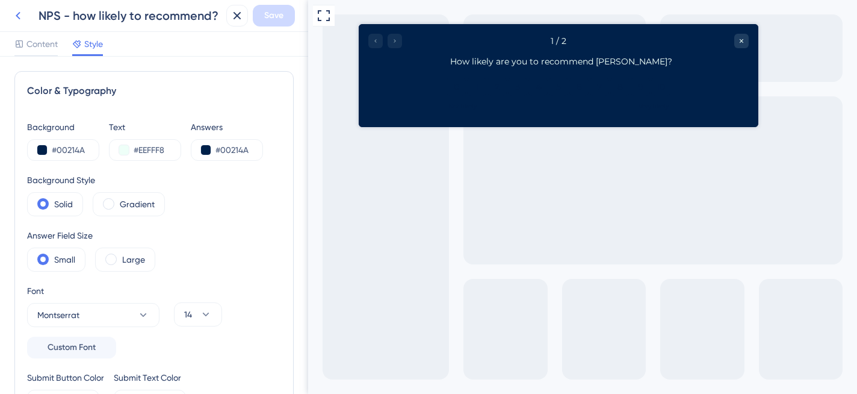
click at [12, 14] on icon at bounding box center [18, 15] width 14 height 14
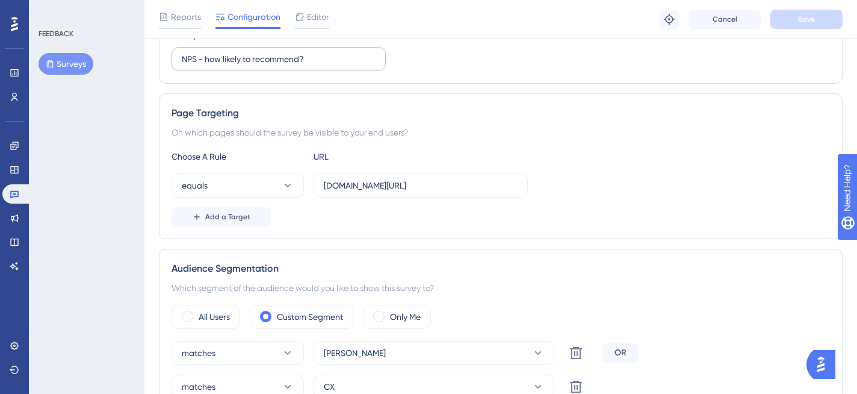
scroll to position [172, 0]
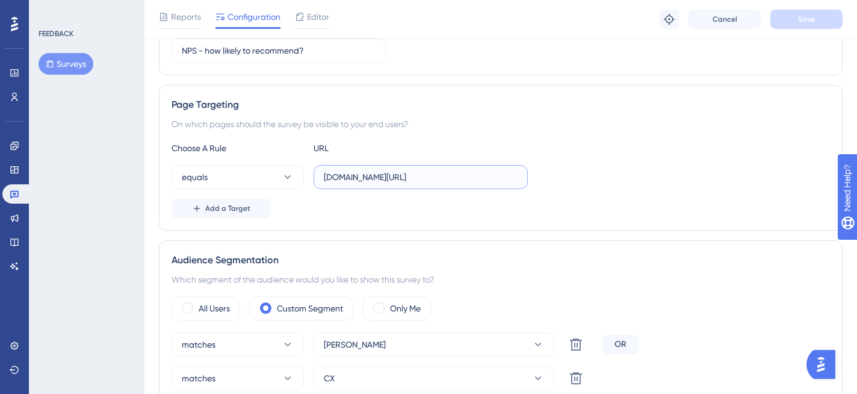
click at [444, 182] on input "[DOMAIN_NAME][URL]" at bounding box center [421, 176] width 194 height 13
type input "[DOMAIN_NAME]"
click at [802, 22] on span "Save" at bounding box center [806, 19] width 17 height 10
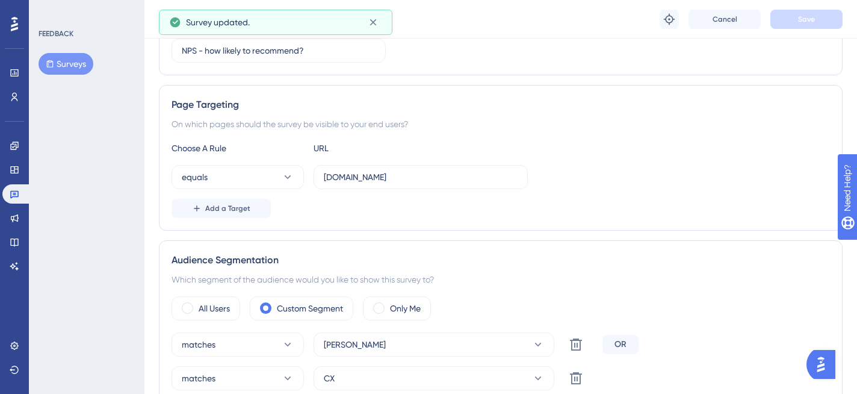
scroll to position [0, 0]
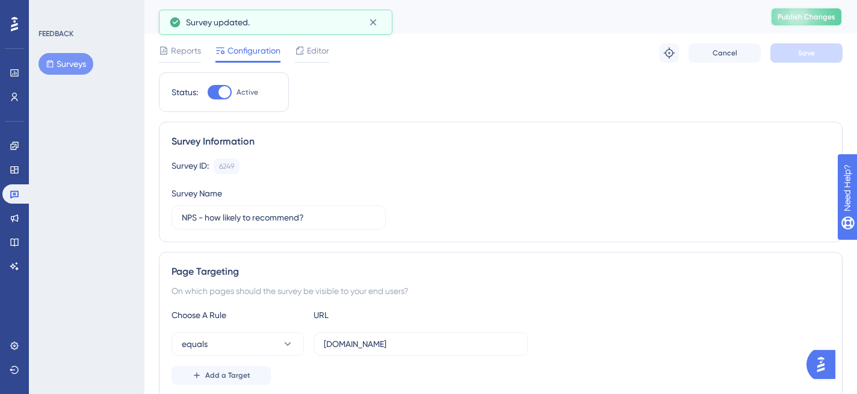
click at [803, 21] on span "Publish Changes" at bounding box center [807, 17] width 58 height 10
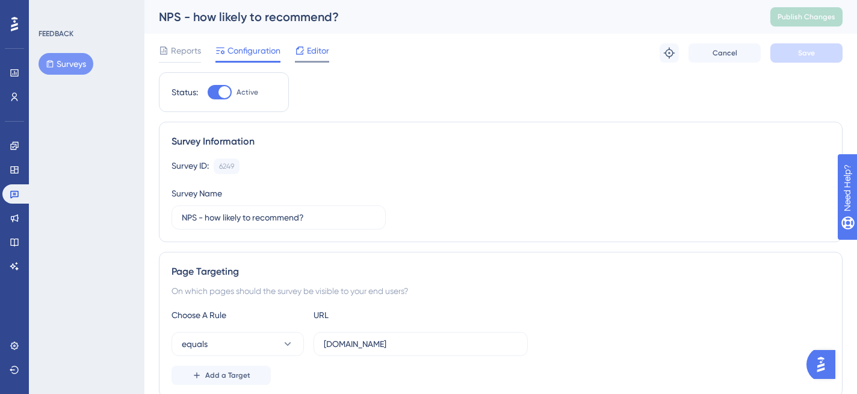
click at [329, 51] on span "Editor" at bounding box center [318, 50] width 22 height 14
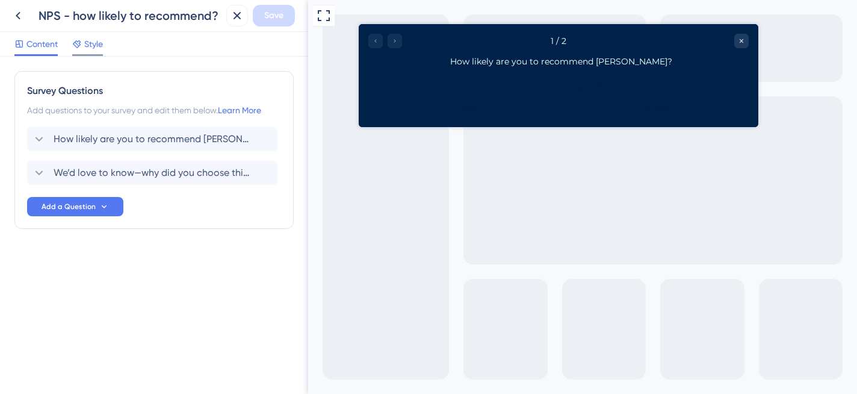
click at [89, 49] on span "Style" at bounding box center [93, 44] width 19 height 14
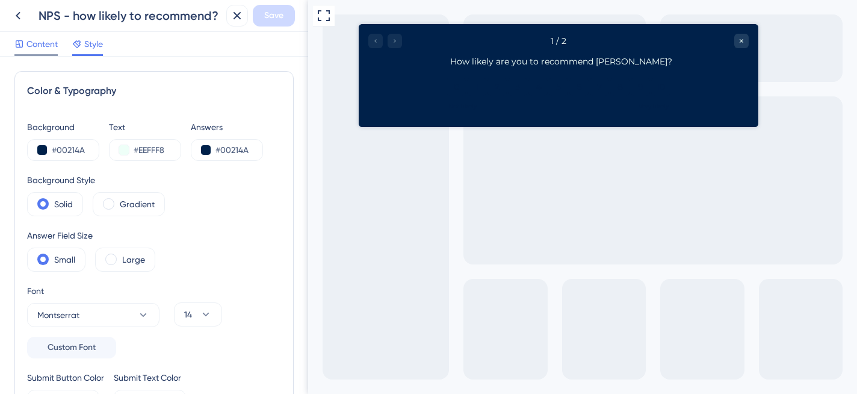
click at [52, 52] on div "Content" at bounding box center [35, 46] width 43 height 19
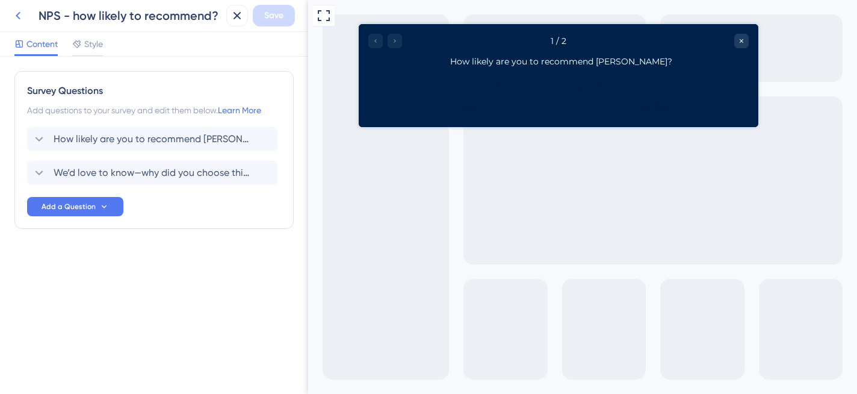
click at [19, 22] on icon at bounding box center [18, 15] width 14 height 14
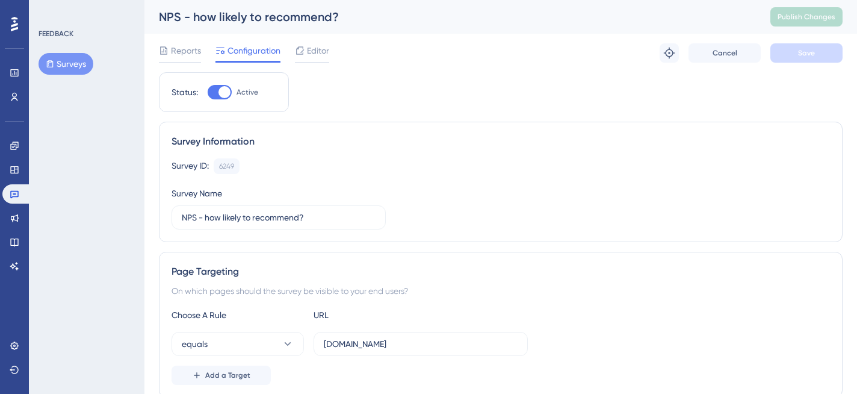
click at [218, 98] on div at bounding box center [220, 92] width 24 height 14
click at [208, 93] on input "Active" at bounding box center [207, 92] width 1 height 1
checkbox input "false"
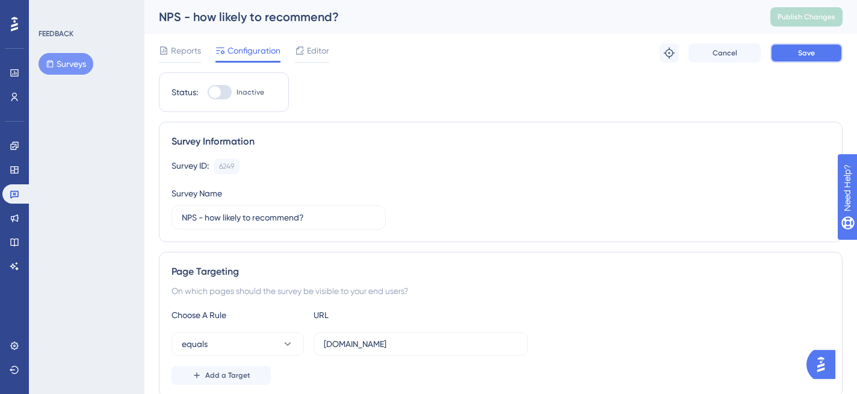
click at [808, 51] on span "Save" at bounding box center [806, 53] width 17 height 10
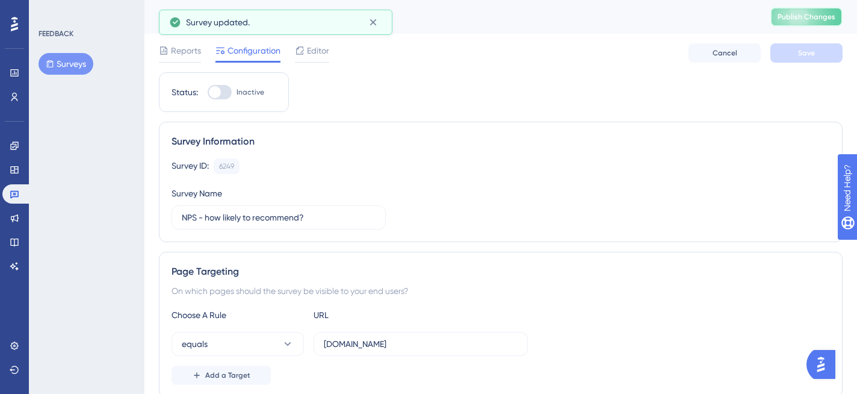
click at [806, 20] on span "Publish Changes" at bounding box center [807, 17] width 58 height 10
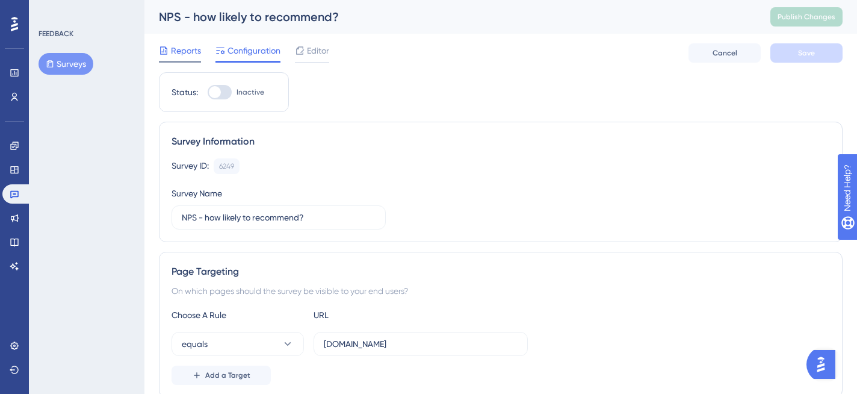
click at [194, 51] on span "Reports" at bounding box center [186, 50] width 30 height 14
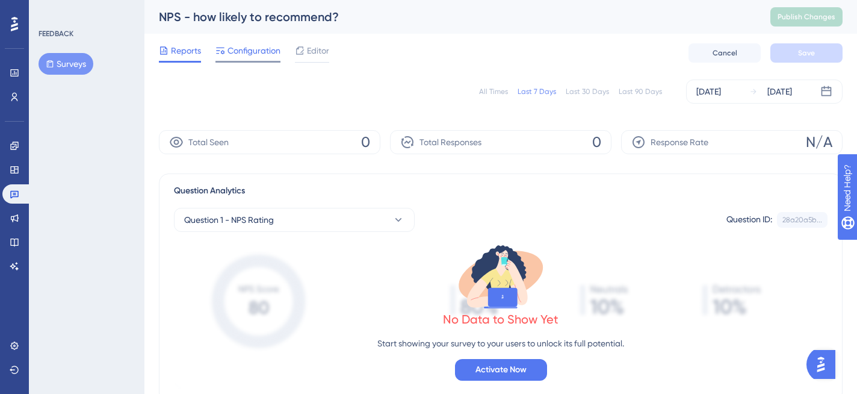
click at [259, 60] on div "Configuration" at bounding box center [248, 52] width 65 height 19
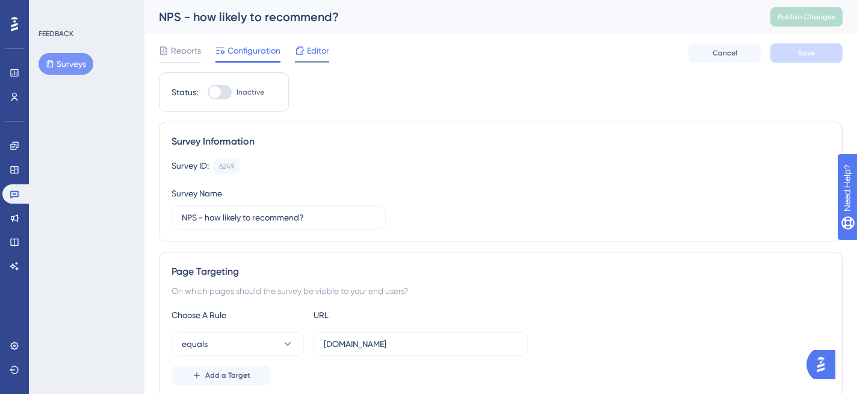
click at [317, 56] on span "Editor" at bounding box center [318, 50] width 22 height 14
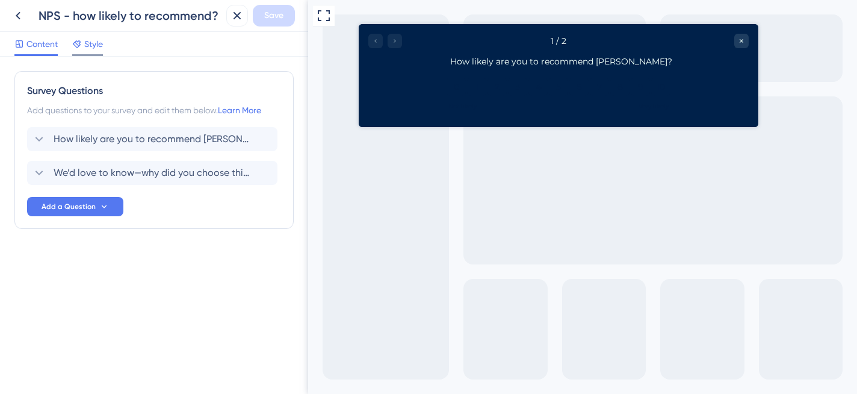
click at [92, 46] on span "Style" at bounding box center [93, 44] width 19 height 14
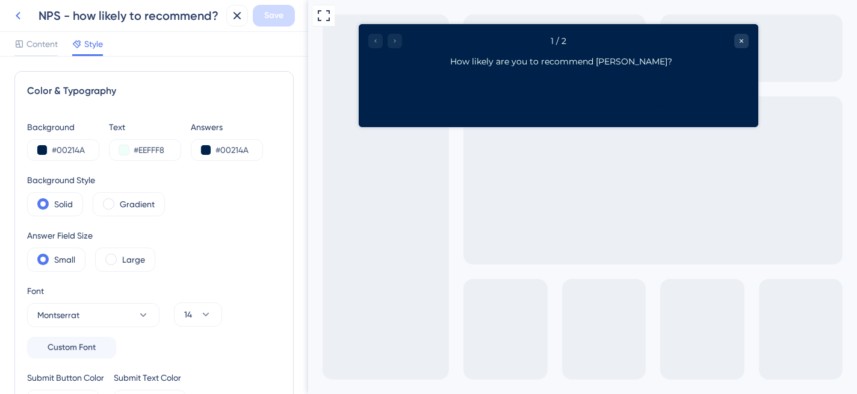
click at [20, 16] on icon at bounding box center [18, 15] width 14 height 14
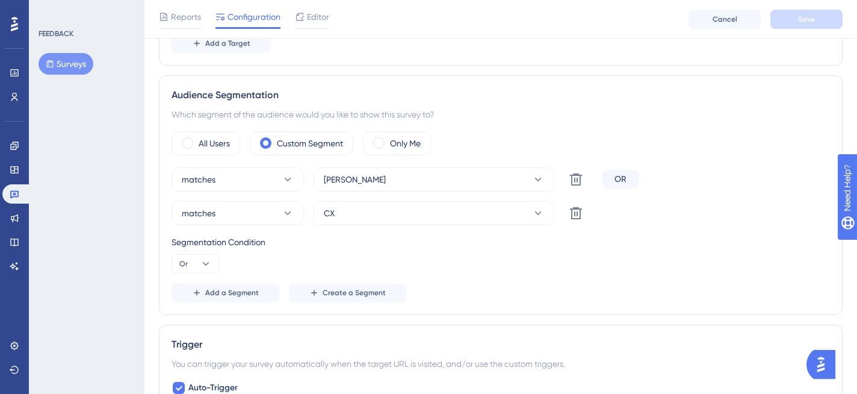
scroll to position [339, 0]
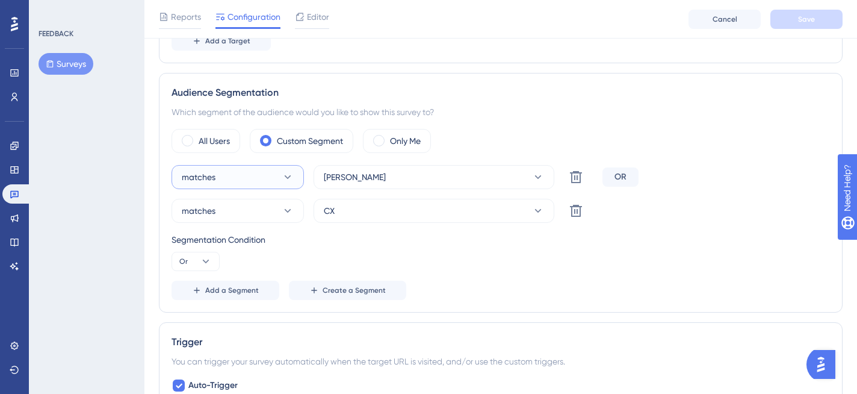
click at [266, 176] on button "matches" at bounding box center [238, 177] width 132 height 24
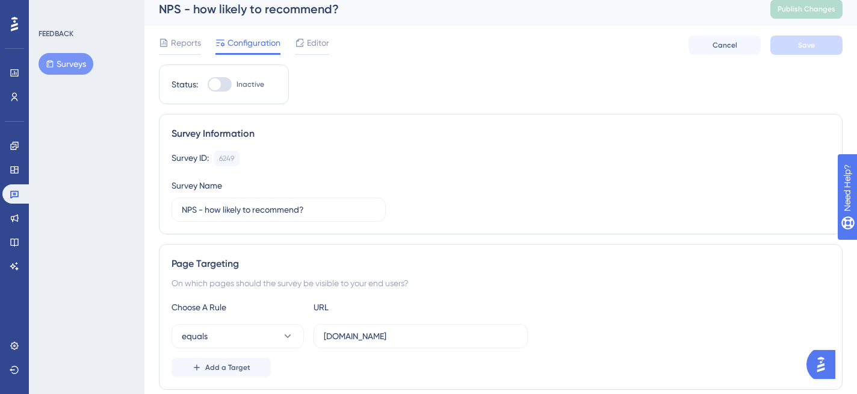
scroll to position [0, 0]
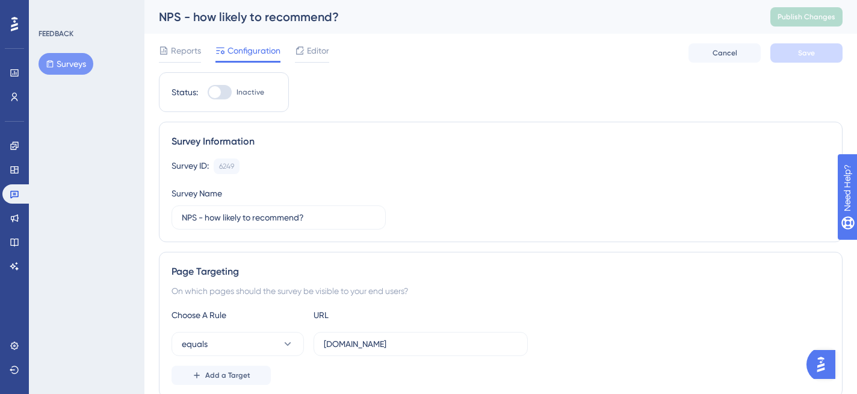
click at [232, 95] on label "Inactive" at bounding box center [236, 92] width 57 height 14
click at [208, 93] on input "Inactive" at bounding box center [207, 92] width 1 height 1
checkbox input "true"
click at [809, 46] on button "Save" at bounding box center [807, 52] width 72 height 19
click at [808, 15] on span "Publish Changes" at bounding box center [807, 17] width 58 height 10
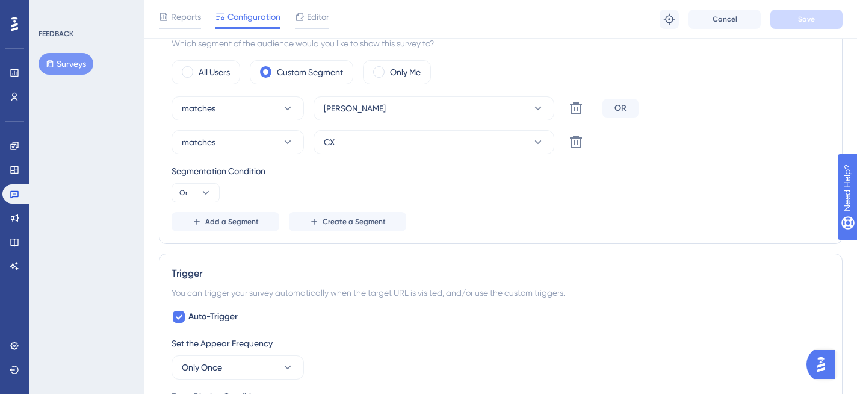
scroll to position [411, 0]
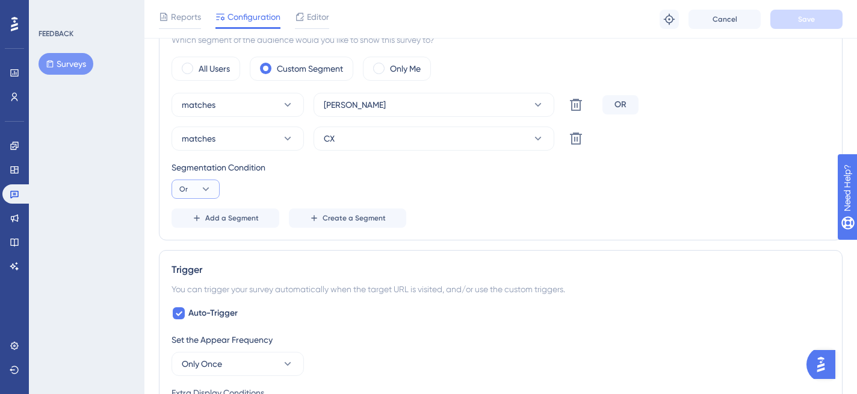
click at [211, 182] on button "Or" at bounding box center [196, 188] width 48 height 19
click at [262, 181] on div "Segmentation Condition Or And And Or Or" at bounding box center [501, 179] width 659 height 39
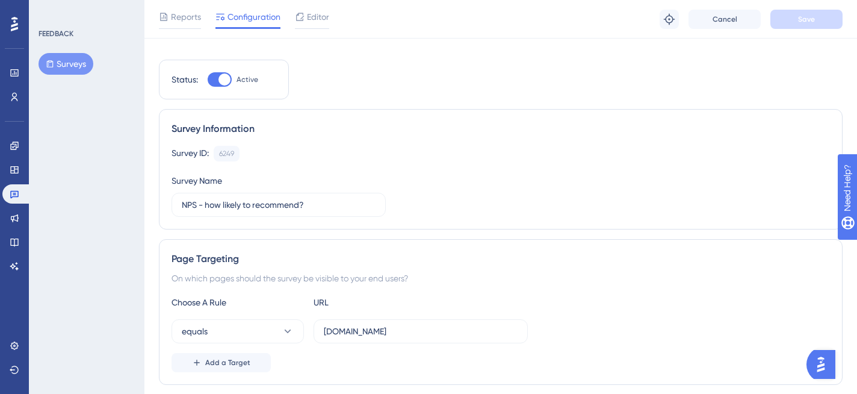
scroll to position [0, 0]
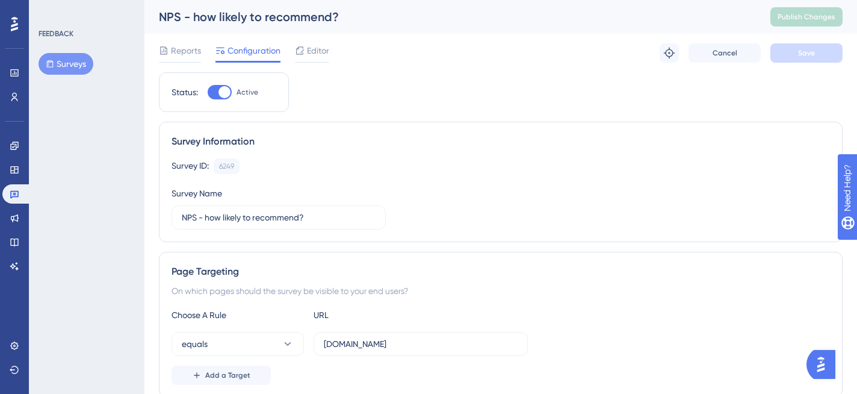
click at [615, 122] on div "Survey Information Survey ID: 6249 Copy Survey Name NPS - how likely to recomme…" at bounding box center [501, 182] width 684 height 120
